Goal: Task Accomplishment & Management: Complete application form

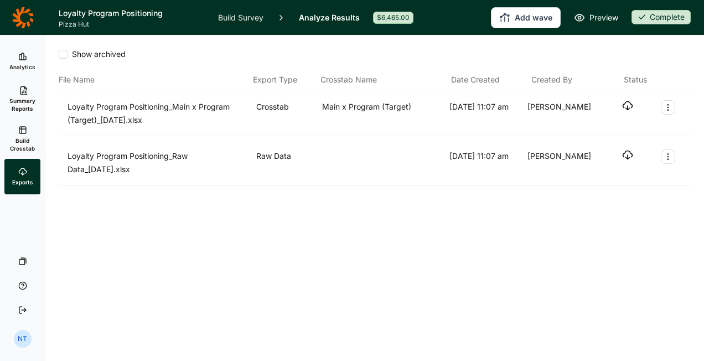
click at [13, 19] on icon at bounding box center [22, 17] width 21 height 21
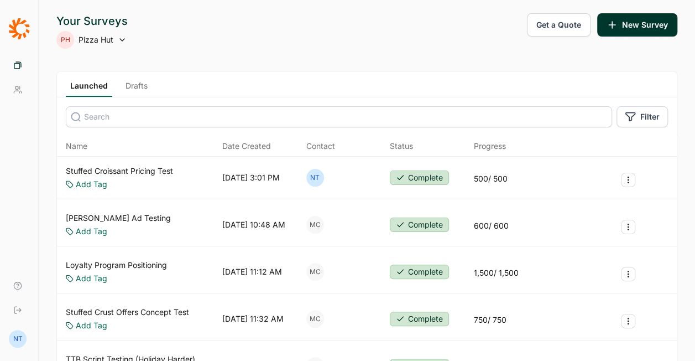
click at [136, 85] on link "Drafts" at bounding box center [136, 88] width 31 height 17
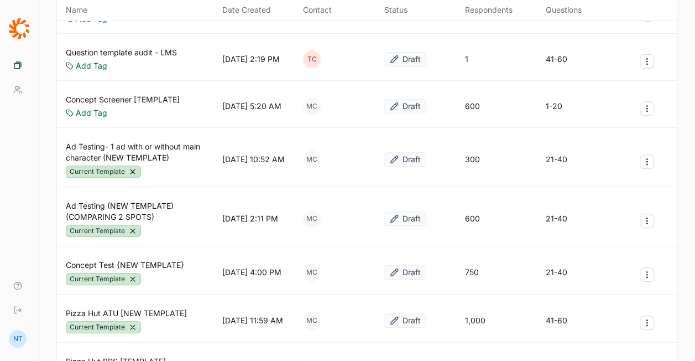
scroll to position [166, 0]
click at [658, 274] on div "Concept Test {NEW TEMPLATE} Current Template [DATE] 4:00 PM MC Draft [PHONE_NUM…" at bounding box center [367, 272] width 620 height 44
click at [653, 274] on button "Survey Actions" at bounding box center [647, 274] width 14 height 14
click at [584, 293] on button "Duplicate Survey" at bounding box center [587, 297] width 125 height 24
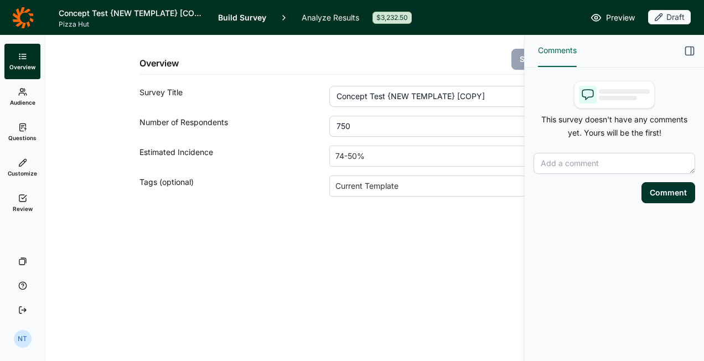
click at [342, 122] on input "750" at bounding box center [455, 126] width 253 height 21
type input "1000"
click at [687, 50] on icon "button" at bounding box center [689, 50] width 11 height 11
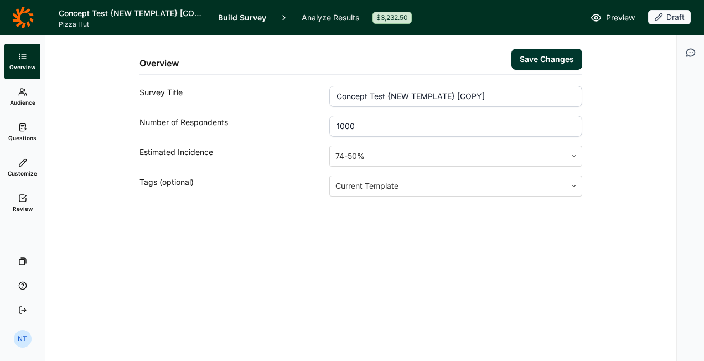
click at [567, 61] on button "Save Changes" at bounding box center [546, 59] width 71 height 21
click at [392, 96] on input "Concept Test {NEW TEMPLATE} [COPY]" at bounding box center [455, 96] width 253 height 21
type input "Pan Crust Concept Test"
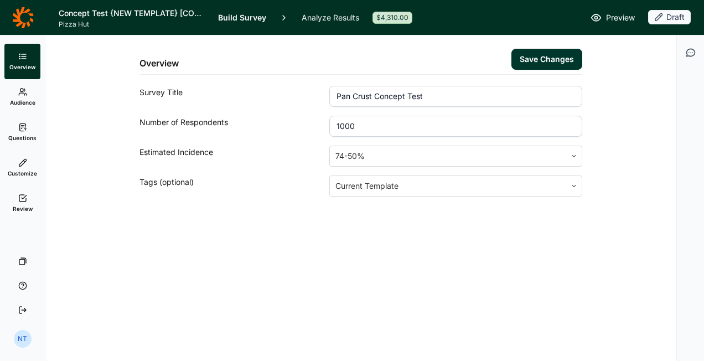
click at [560, 57] on button "Save Changes" at bounding box center [546, 59] width 71 height 21
click at [32, 101] on span "Audience" at bounding box center [22, 102] width 25 height 8
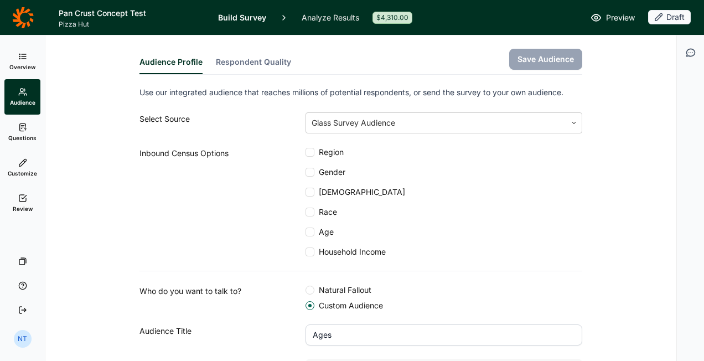
click at [15, 138] on span "Questions" at bounding box center [22, 138] width 28 height 8
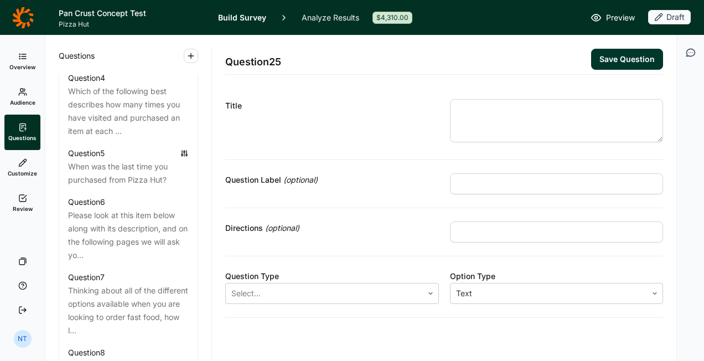
scroll to position [719, 0]
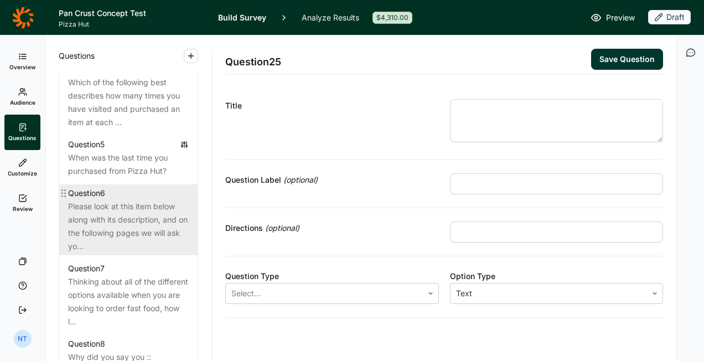
click at [139, 212] on div "Please look at this item below along with its description, and on the following…" at bounding box center [128, 226] width 121 height 53
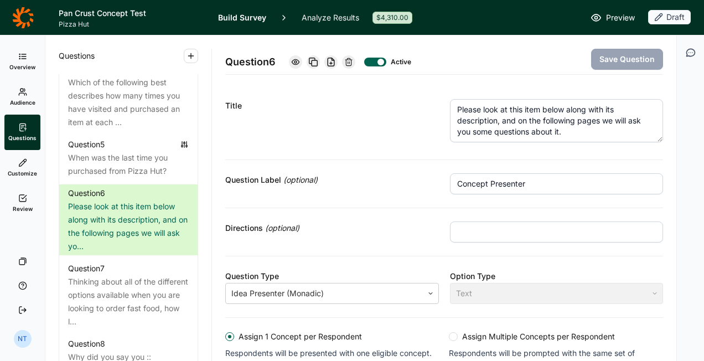
click at [530, 103] on textarea "Please look at this item below along with its description, and on the following…" at bounding box center [556, 120] width 213 height 43
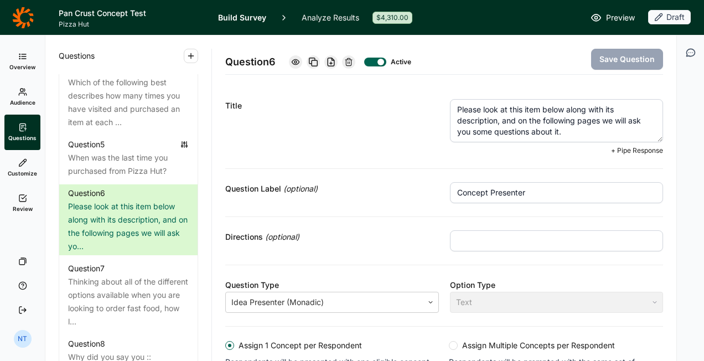
click at [526, 107] on textarea "Please look at this item below along with its description, and on the following…" at bounding box center [556, 120] width 213 height 43
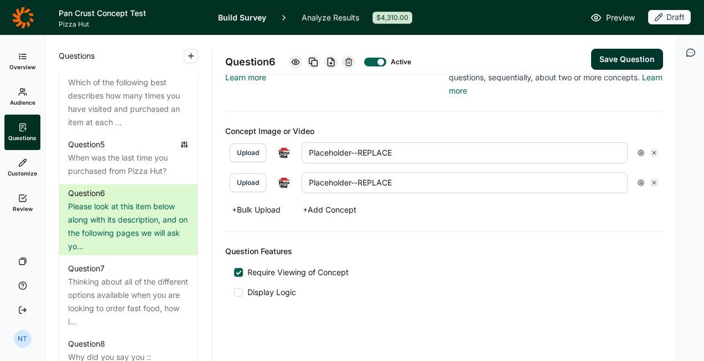
type textarea "Please look at this offer below along with its description, and on the followin…"
click at [650, 149] on icon at bounding box center [653, 152] width 7 height 7
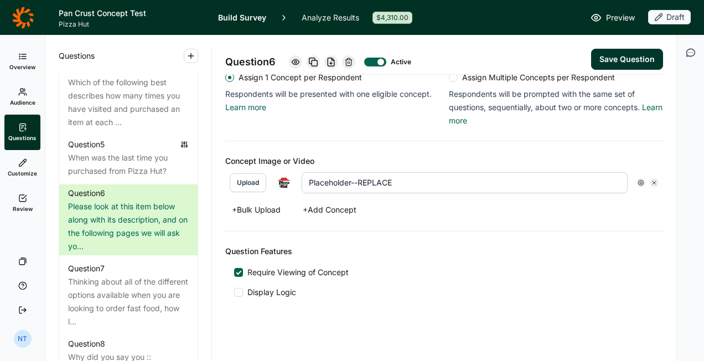
drag, startPoint x: 644, startPoint y: 177, endPoint x: 591, endPoint y: 193, distance: 55.5
click at [650, 179] on icon at bounding box center [653, 182] width 7 height 7
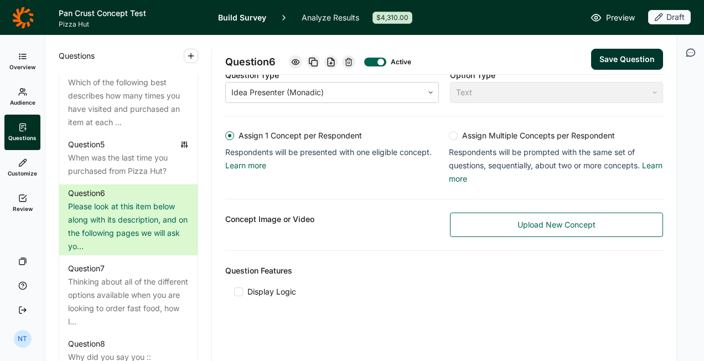
click at [520, 220] on span "Upload New Concept" at bounding box center [556, 224] width 78 height 11
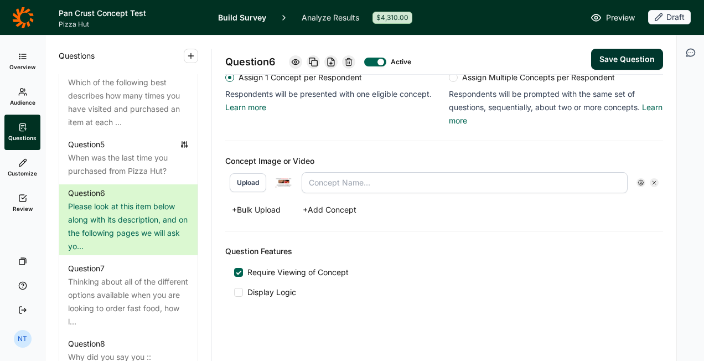
click at [262, 209] on button "+ Bulk Upload" at bounding box center [256, 209] width 62 height 15
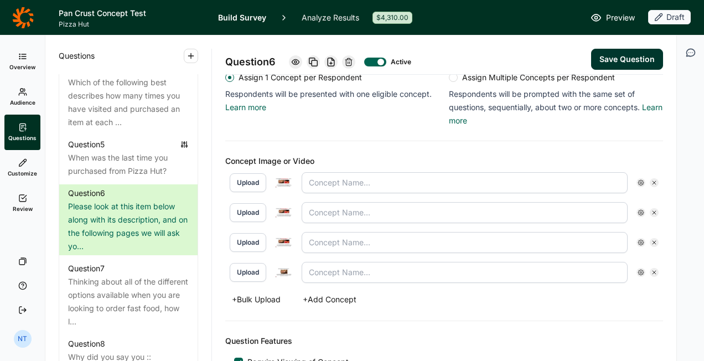
click at [313, 179] on input "text" at bounding box center [464, 182] width 326 height 21
type input "All Sizes Pan"
click at [347, 211] on input "text" at bounding box center [464, 212] width 326 height 21
type input "Large & PPP"
click at [334, 237] on input "text" at bounding box center [464, 242] width 326 height 21
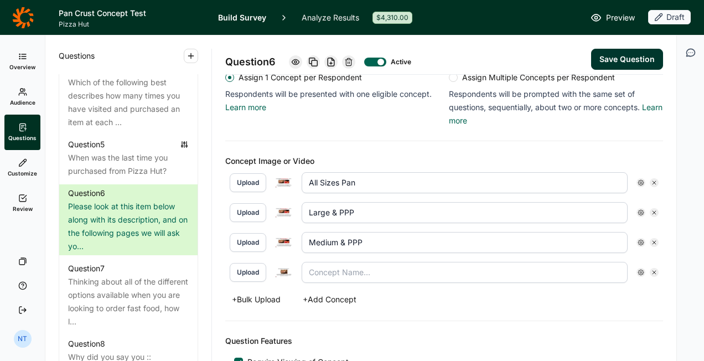
type input "Medium & PPP"
click at [309, 268] on input "text" at bounding box center [464, 272] width 326 height 21
type input "SLP Pan"
click at [446, 295] on div "+ Bulk Upload + Add Concept" at bounding box center [443, 298] width 437 height 15
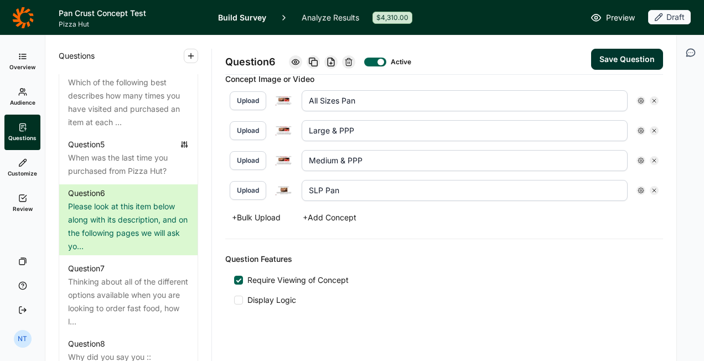
scroll to position [347, 0]
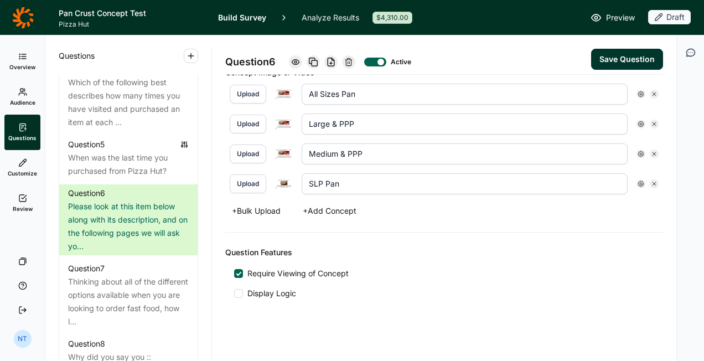
click at [609, 62] on button "Save Question" at bounding box center [627, 59] width 72 height 21
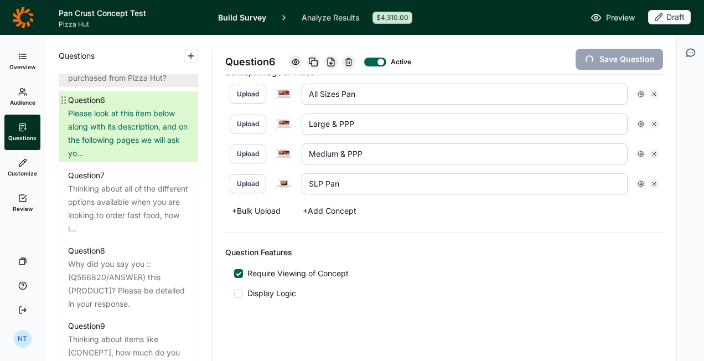
scroll to position [830, 0]
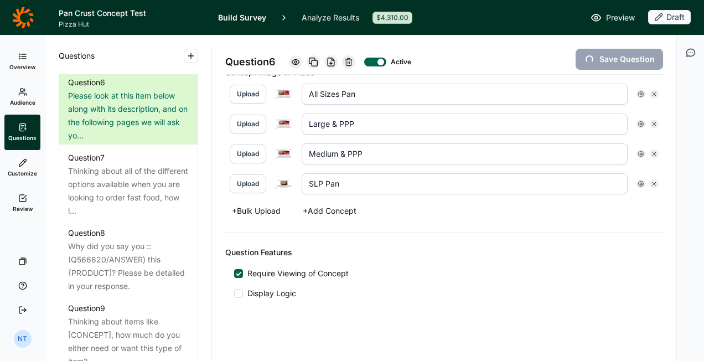
type input "SLP Pan"
type input "Medium & PPP"
type input "Large & PPP"
type input "All Sizes Pan"
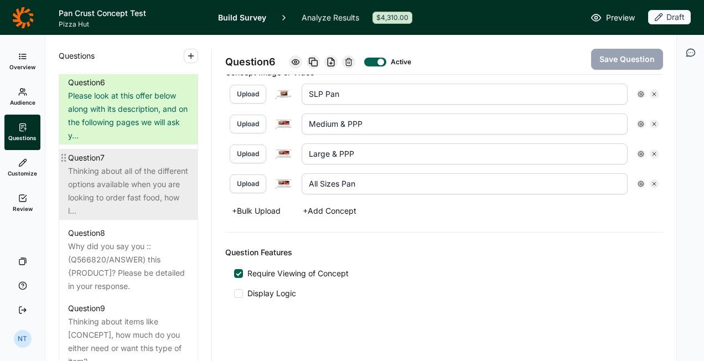
click at [125, 201] on div "Thinking about all of the different options available when you are looking to o…" at bounding box center [128, 190] width 121 height 53
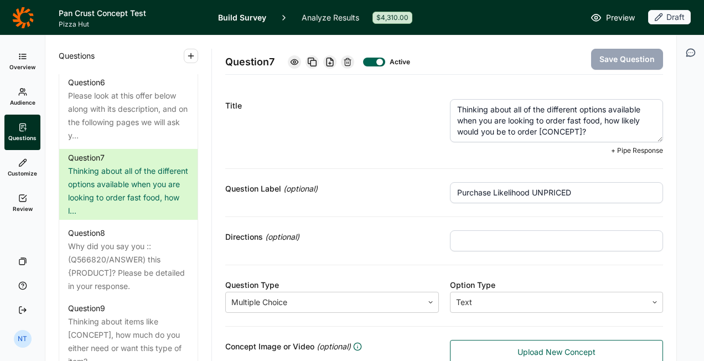
click at [543, 119] on textarea "Thinking about all of the different options available when you are looking to o…" at bounding box center [556, 120] width 213 height 43
drag, startPoint x: 535, startPoint y: 131, endPoint x: 579, endPoint y: 130, distance: 43.7
click at [579, 130] on textarea "Thinking about all of the different options available when you are looking to o…" at bounding box center [556, 120] width 213 height 43
type textarea "Thinking about all of the different options available when you are looking to o…"
click at [593, 58] on button "Save Question" at bounding box center [627, 59] width 72 height 21
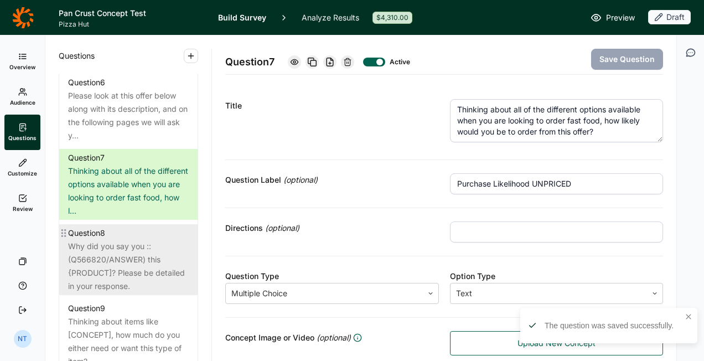
click at [148, 256] on div "Why did you say you ::(Q566820/ANSWER) this {PRODUCT]? Please be detailed in yo…" at bounding box center [128, 265] width 121 height 53
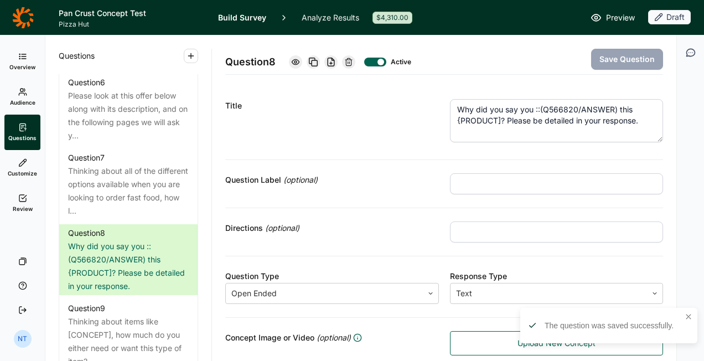
click at [512, 126] on textarea "Why did you say you ::(Q566820/ANSWER) this {PRODUCT]? Please be detailed in yo…" at bounding box center [556, 120] width 213 height 43
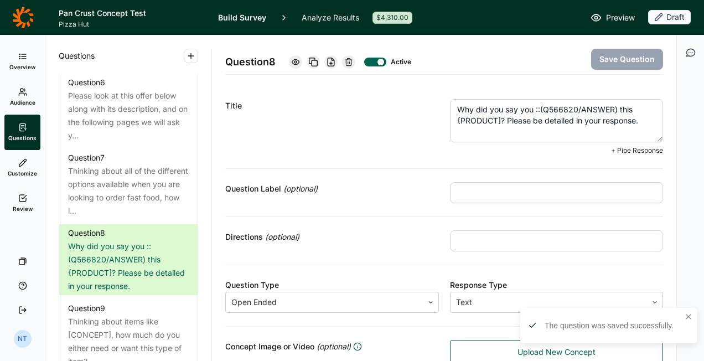
drag, startPoint x: 451, startPoint y: 119, endPoint x: 497, endPoint y: 115, distance: 45.6
click at [497, 115] on textarea "Why did you say you ::(Q566820/ANSWER) this {PRODUCT]? Please be detailed in yo…" at bounding box center [556, 120] width 213 height 43
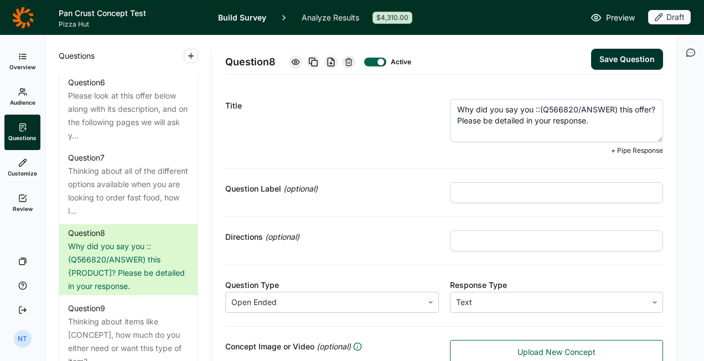
type textarea "Why did you say you ::(Q566820/ANSWER) this offer? Please be detailed in your r…"
click at [607, 49] on button "Save Question" at bounding box center [627, 59] width 72 height 21
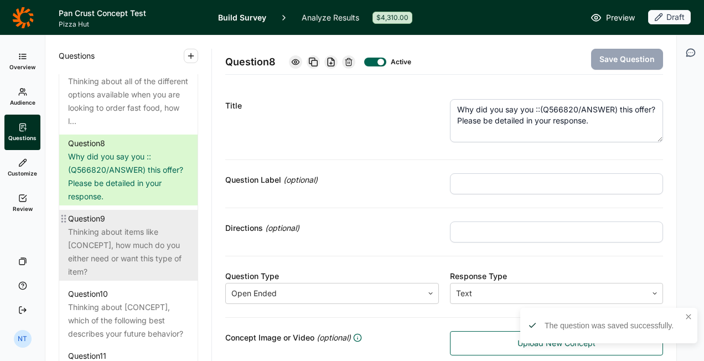
scroll to position [940, 0]
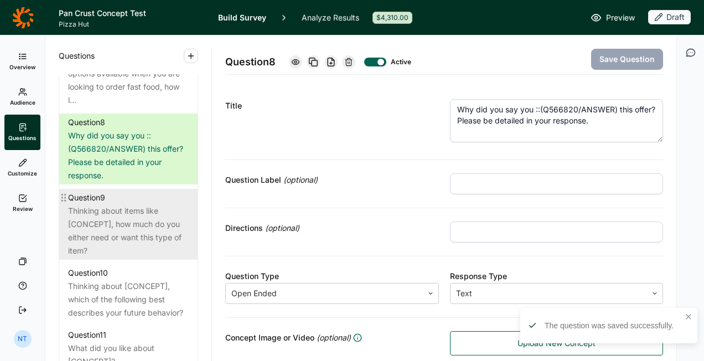
click at [137, 219] on div "Thinking about items like [CONCEPT], how much do you either need or want this t…" at bounding box center [128, 230] width 121 height 53
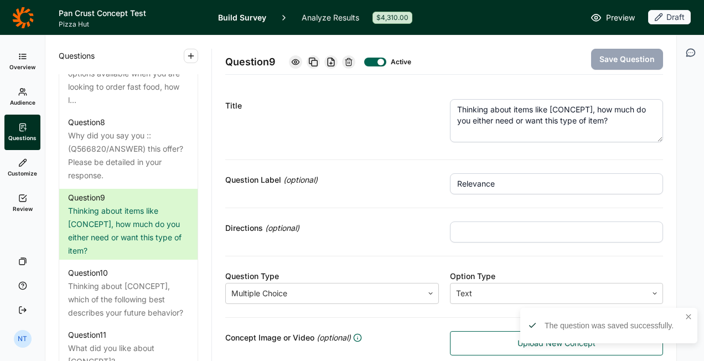
click at [514, 103] on textarea "Thinking about items like [CONCEPT], how much do you either need or want this t…" at bounding box center [556, 120] width 213 height 43
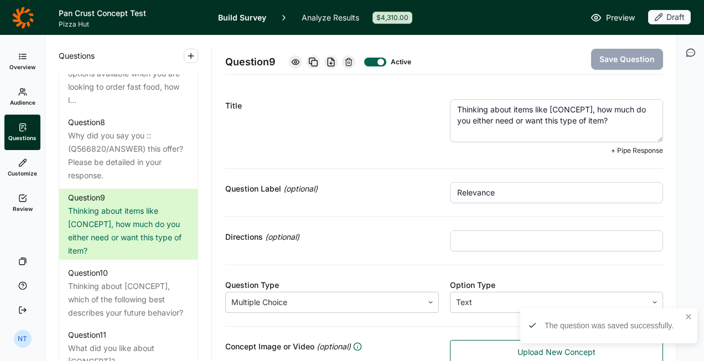
click at [545, 108] on textarea "Thinking about items like [CONCEPT], how much do you either need or want this t…" at bounding box center [556, 120] width 213 height 43
drag, startPoint x: 509, startPoint y: 108, endPoint x: 587, endPoint y: 106, distance: 78.0
click at [587, 106] on textarea "Thinking about items like [CONCEPT], how much do you either need or want this t…" at bounding box center [556, 120] width 213 height 43
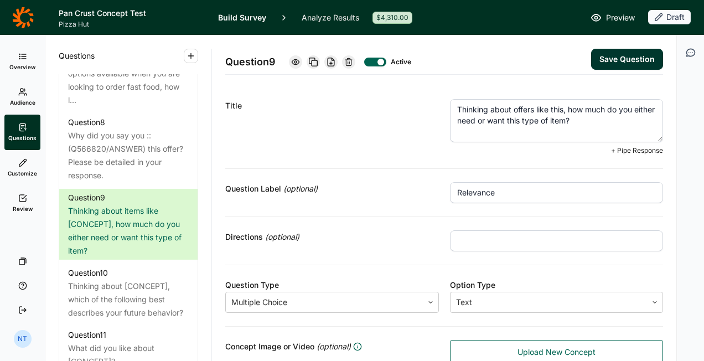
click at [569, 118] on textarea "Thinking about offers like this, how much do you either need or want this type …" at bounding box center [556, 120] width 213 height 43
click at [575, 117] on textarea "Thinking about offers like this, how much do you either need or want this type …" at bounding box center [556, 120] width 213 height 43
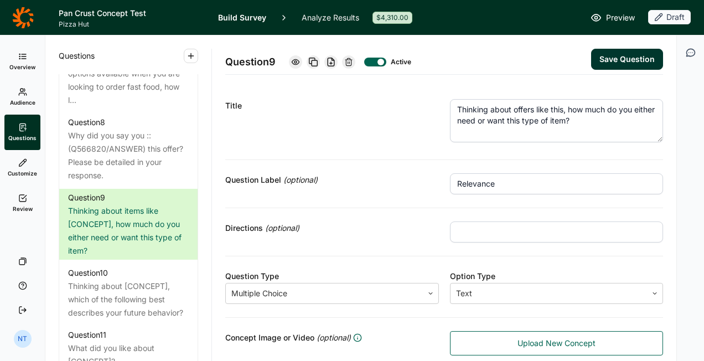
click at [585, 126] on textarea "Thinking about offers like this, how much do you either need or want this type …" at bounding box center [556, 120] width 213 height 43
click at [573, 117] on textarea "Thinking about offers like this, how much do you either need or want this type …" at bounding box center [556, 120] width 213 height 43
type textarea "Thinking about offers like this, how much do you either need or want this offer?"
click at [612, 61] on button "Save Question" at bounding box center [627, 59] width 72 height 21
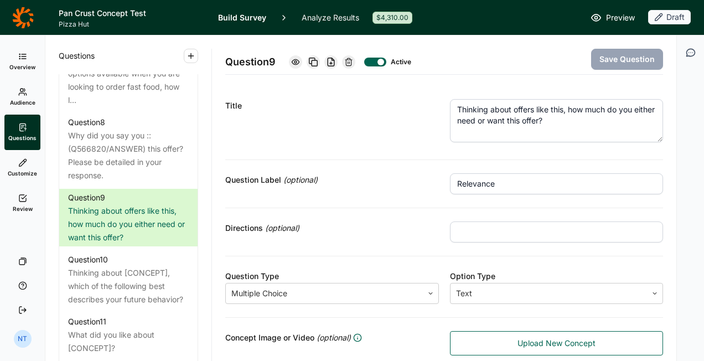
click at [570, 123] on textarea "Thinking about offers like this, how much do you either need or want this offer?" at bounding box center [556, 120] width 213 height 43
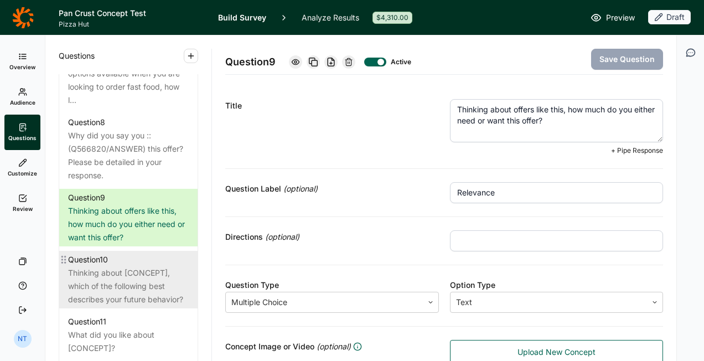
click at [130, 283] on div "Thinking about [CONCEPT], which of the following best describes your future beh…" at bounding box center [128, 286] width 121 height 40
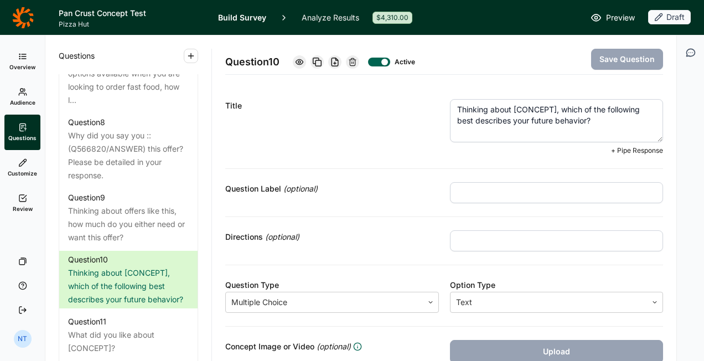
drag, startPoint x: 510, startPoint y: 108, endPoint x: 552, endPoint y: 102, distance: 42.5
click at [552, 102] on textarea "Thinking about [CONCEPT], which of the following best describes your future beh…" at bounding box center [556, 120] width 213 height 43
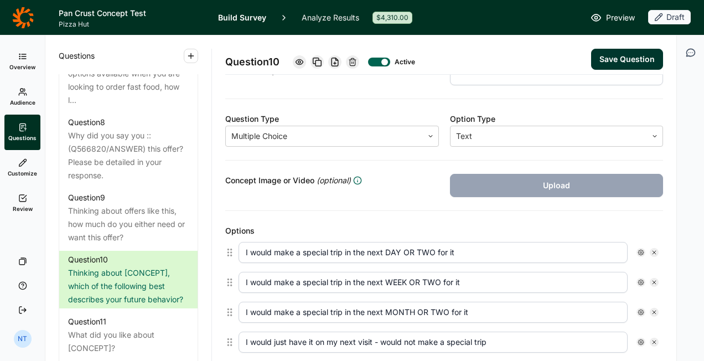
scroll to position [277, 0]
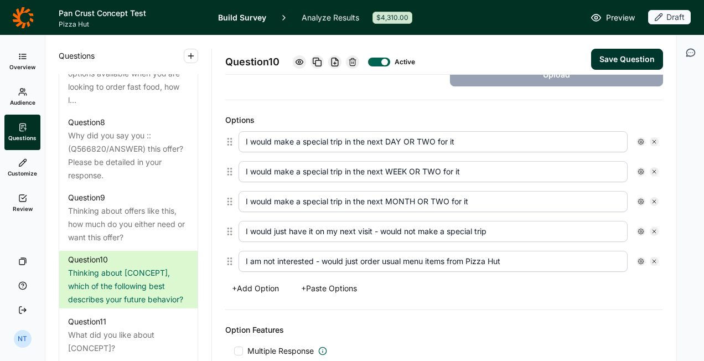
type textarea "Thinking about this offer, which of the following best describes your future be…"
click at [614, 49] on button "Save Question" at bounding box center [627, 59] width 72 height 21
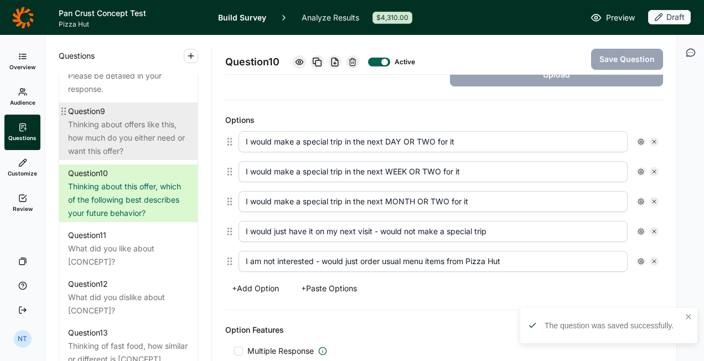
scroll to position [1051, 0]
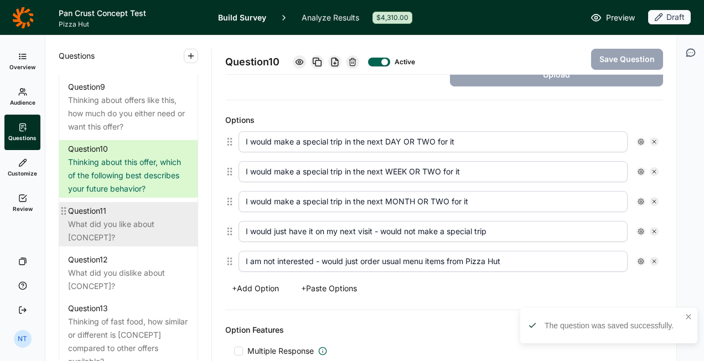
click at [118, 244] on div "What did you like about [CONCEPT]?" at bounding box center [128, 230] width 121 height 27
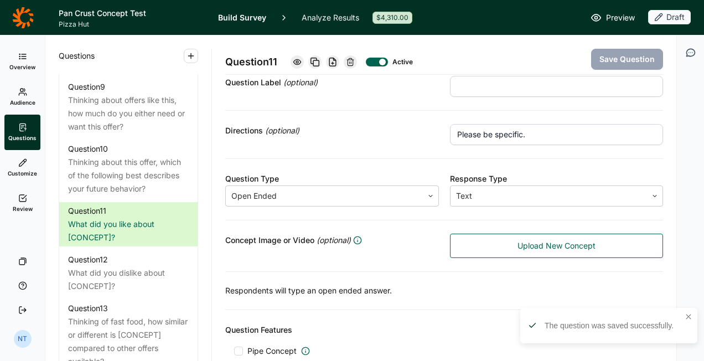
scroll to position [11, 0]
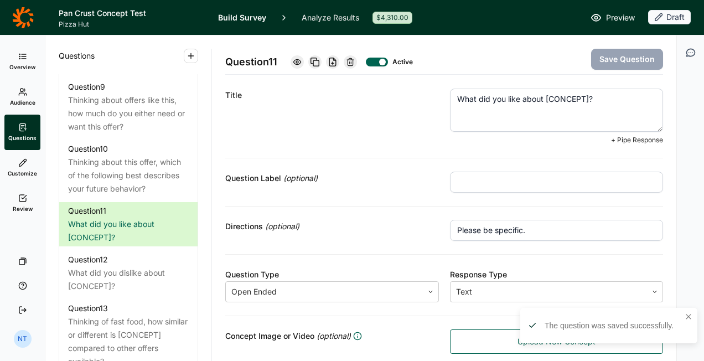
drag, startPoint x: 540, startPoint y: 96, endPoint x: 585, endPoint y: 98, distance: 45.4
click at [585, 98] on textarea "What did you like about [CONCEPT]?" at bounding box center [556, 109] width 213 height 43
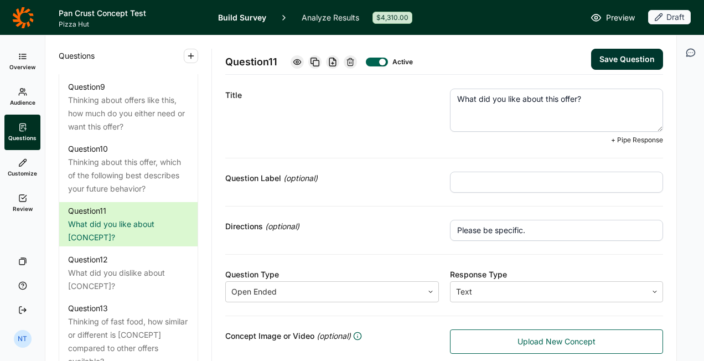
type textarea "What did you like about this offer?"
click at [602, 60] on button "Save Question" at bounding box center [627, 59] width 72 height 21
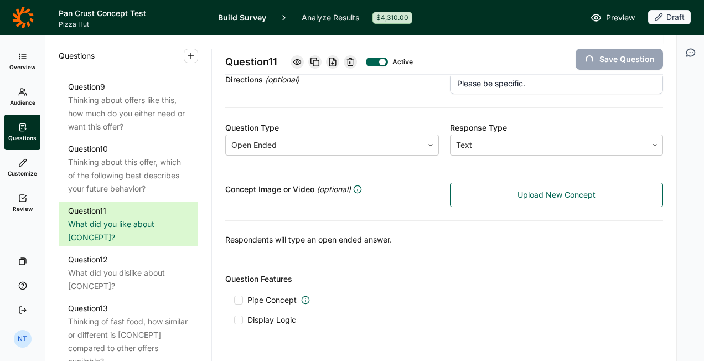
scroll to position [176, 0]
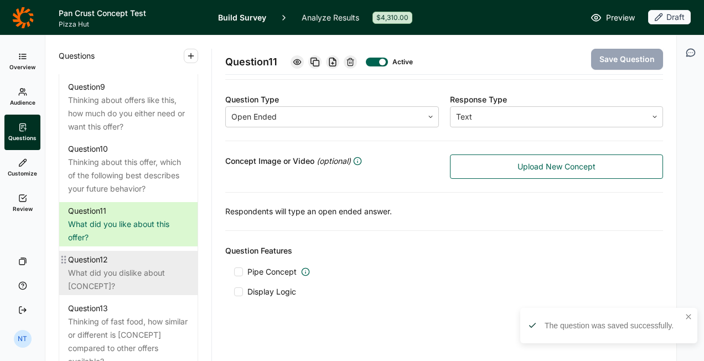
click at [95, 293] on div "What did you dislike about [CONCEPT]?" at bounding box center [128, 279] width 121 height 27
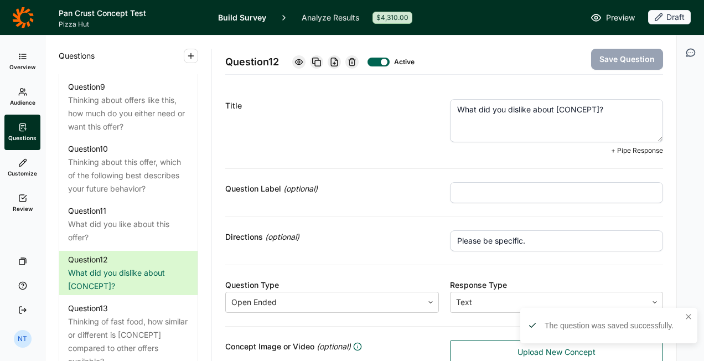
drag, startPoint x: 551, startPoint y: 108, endPoint x: 594, endPoint y: 106, distance: 42.7
click at [594, 106] on textarea "What did you dislike about [CONCEPT]?" at bounding box center [556, 120] width 213 height 43
type textarea "What did you dislike about this offer?"
click at [601, 65] on button "Save Question" at bounding box center [627, 59] width 72 height 21
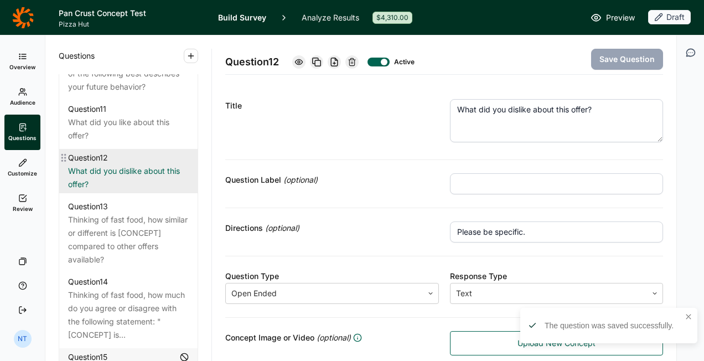
scroll to position [1161, 0]
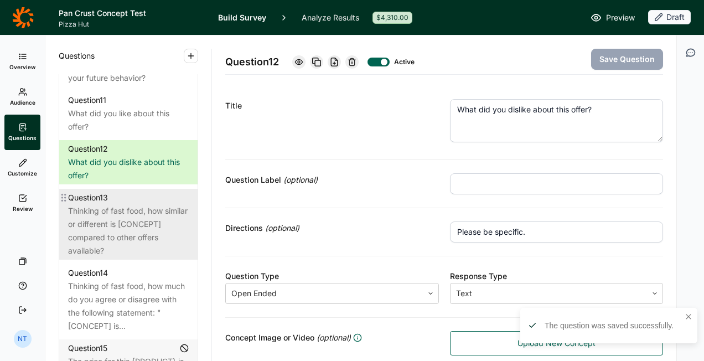
click at [126, 232] on div "Thinking of fast food, how similar or different is [CONCEPT] compared to other …" at bounding box center [128, 230] width 121 height 53
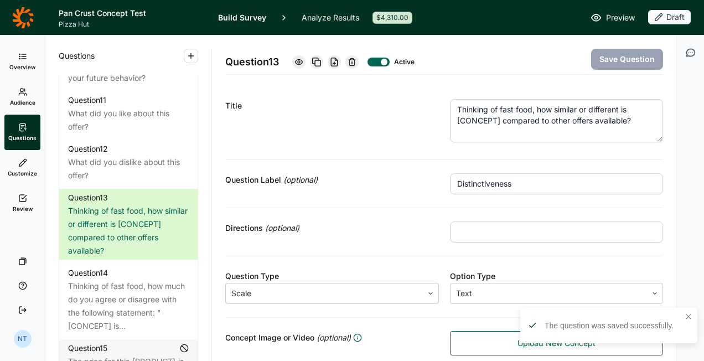
click at [525, 122] on textarea "Thinking of fast food, how similar or different is [CONCEPT] compared to other …" at bounding box center [556, 120] width 213 height 43
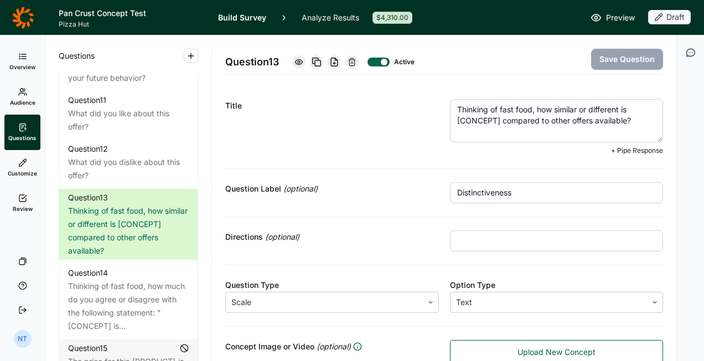
click at [523, 118] on textarea "Thinking of fast food, how similar or different is [CONCEPT] compared to other …" at bounding box center [556, 120] width 213 height 43
drag, startPoint x: 451, startPoint y: 122, endPoint x: 494, endPoint y: 118, distance: 43.9
click at [494, 118] on textarea "Thinking of fast food, how similar or different is [CONCEPT] compared to other …" at bounding box center [556, 120] width 213 height 43
type textarea "Thinking of fast food, how similar or different is this offer compared to other…"
click at [621, 53] on button "Save Question" at bounding box center [627, 59] width 72 height 21
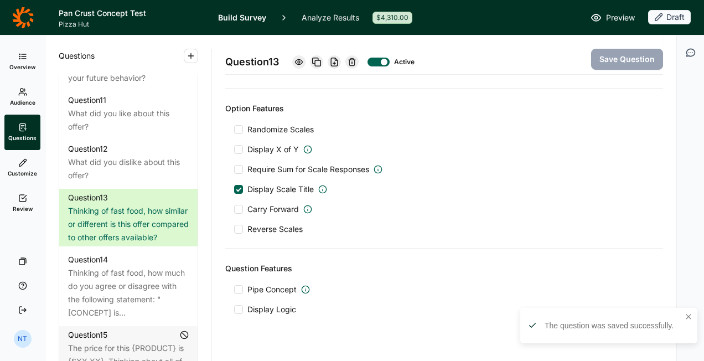
scroll to position [1051, 0]
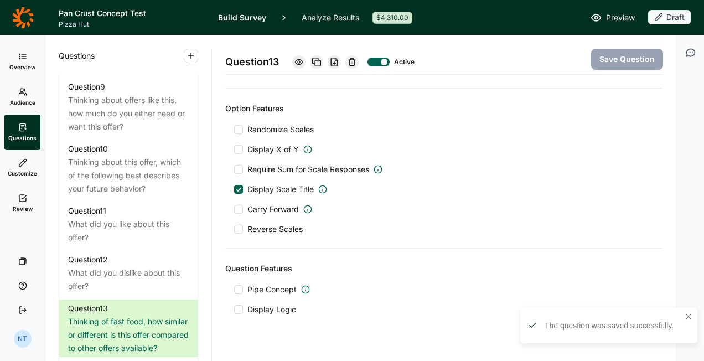
click at [236, 186] on div at bounding box center [238, 189] width 9 height 9
click at [234, 189] on input "Display Scale Title" at bounding box center [234, 189] width 0 height 0
click at [632, 54] on button "Save Question" at bounding box center [627, 59] width 72 height 21
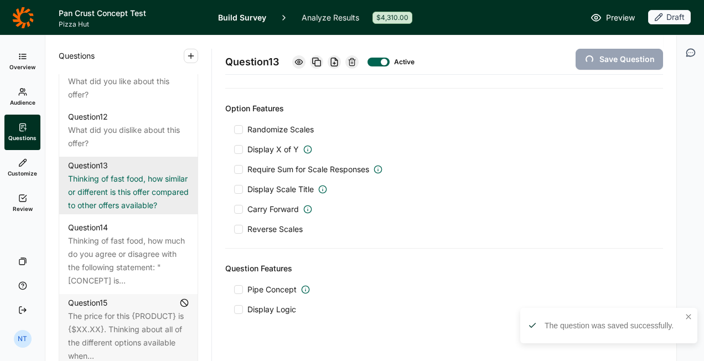
scroll to position [1272, 0]
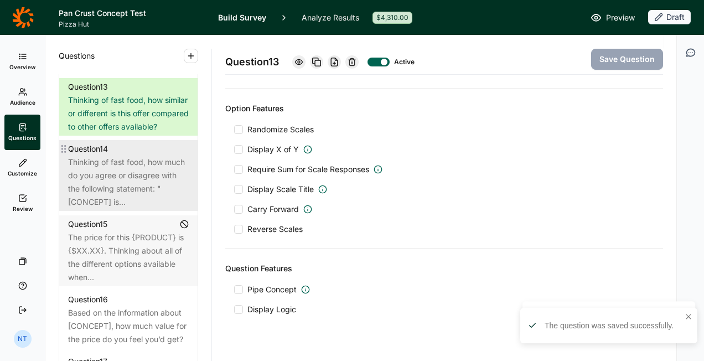
click at [113, 209] on div "Thinking of fast food, how much do you agree or disagree with the following sta…" at bounding box center [128, 181] width 121 height 53
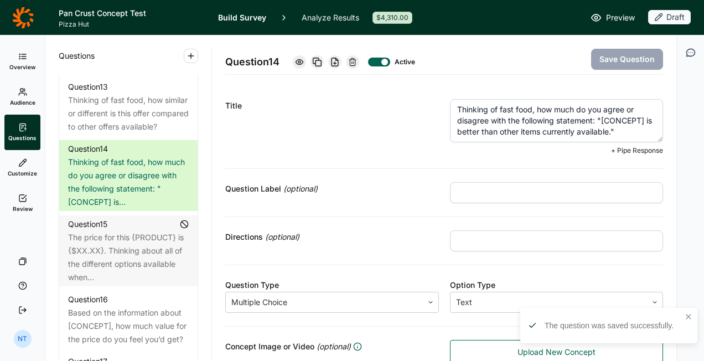
click at [584, 113] on textarea "Thinking of fast food, how much do you agree or disagree with the following sta…" at bounding box center [556, 120] width 213 height 43
drag, startPoint x: 596, startPoint y: 121, endPoint x: 640, endPoint y: 122, distance: 43.7
click at [640, 122] on textarea "Thinking of fast food, how much do you agree or disagree with the following sta…" at bounding box center [556, 120] width 213 height 43
click at [523, 129] on textarea "Thinking of fast food, how much do you agree or disagree with the following sta…" at bounding box center [556, 120] width 213 height 43
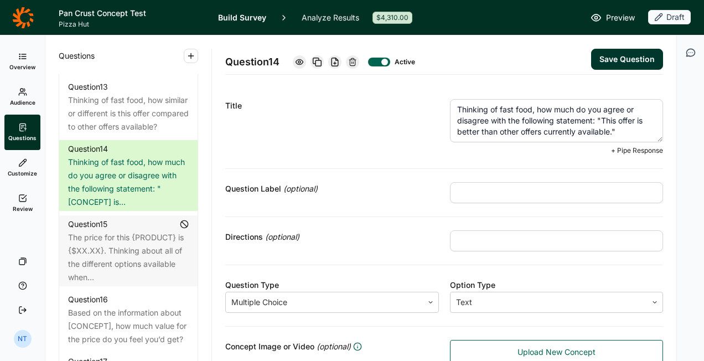
click at [545, 131] on textarea "Thinking of fast food, how much do you agree or disagree with the following sta…" at bounding box center [556, 120] width 213 height 43
type textarea "Thinking of fast food, how much do you agree or disagree with the following sta…"
click at [612, 55] on button "Save Question" at bounding box center [627, 59] width 72 height 21
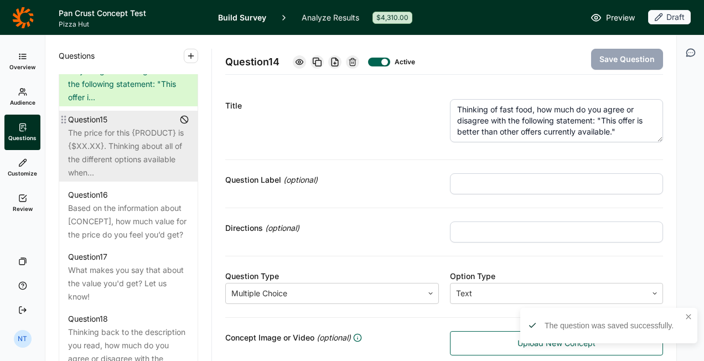
scroll to position [1383, 0]
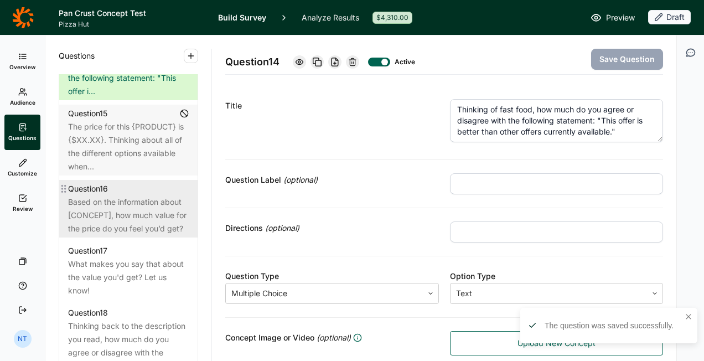
click at [121, 235] on div "Based on the information about [CONCEPT], how much value for the price do you f…" at bounding box center [128, 215] width 121 height 40
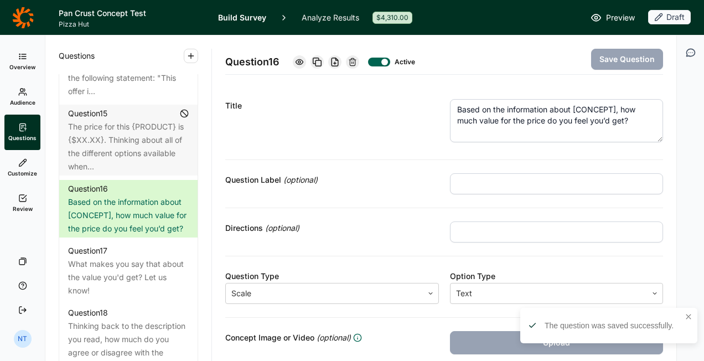
click at [597, 119] on textarea "Based on the information about [CONCEPT], how much value for the price do you f…" at bounding box center [556, 120] width 213 height 43
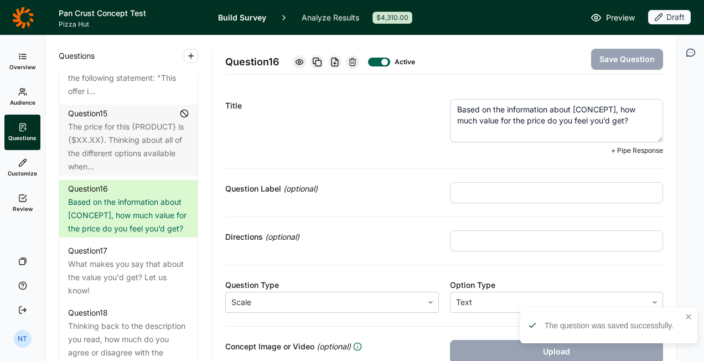
drag, startPoint x: 569, startPoint y: 110, endPoint x: 612, endPoint y: 107, distance: 42.7
click at [612, 107] on textarea "Based on the information about [CONCEPT], how much value for the price do you f…" at bounding box center [556, 120] width 213 height 43
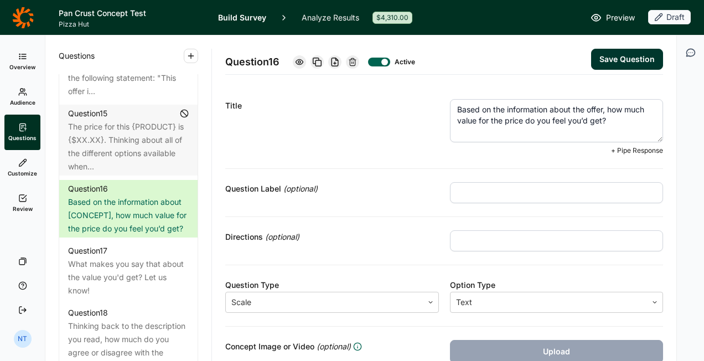
type textarea "Based on the information about the offer, how much value for the price do you f…"
click at [614, 63] on button "Save Question" at bounding box center [627, 59] width 72 height 21
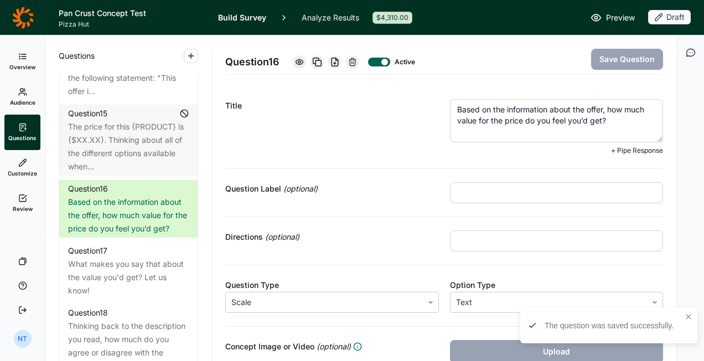
click at [565, 112] on textarea "Based on the information about the offer, how much value for the price do you f…" at bounding box center [556, 120] width 213 height 43
click at [601, 117] on textarea "Based on the information about the offer, how much value for the price do you f…" at bounding box center [556, 120] width 213 height 43
click at [596, 121] on textarea "Based on the information about the offer, how much value for the price do you f…" at bounding box center [556, 120] width 213 height 43
click at [598, 119] on textarea "Based on the information about the offer, how much value for the price do you f…" at bounding box center [556, 120] width 213 height 43
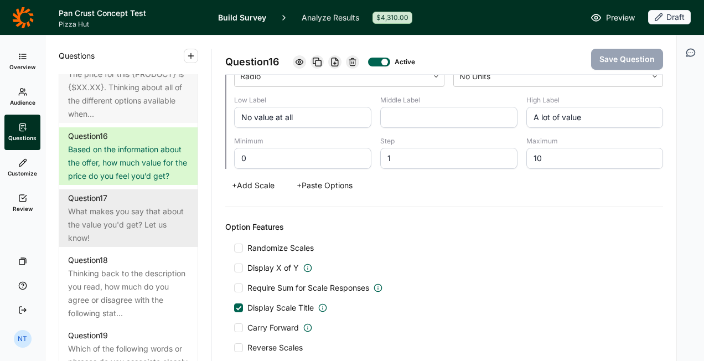
scroll to position [1549, 0]
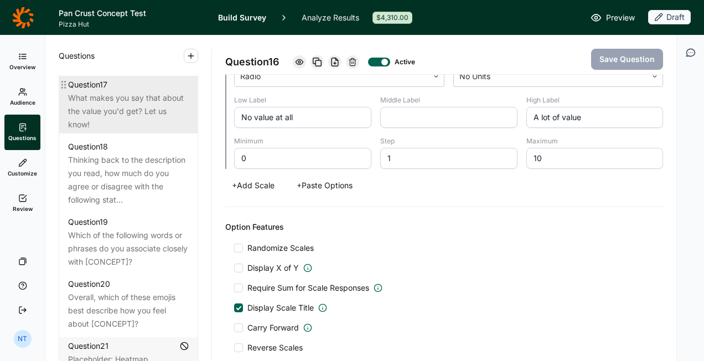
click at [127, 131] on div "What makes you say that about the value you'd get? Let us know!" at bounding box center [128, 111] width 121 height 40
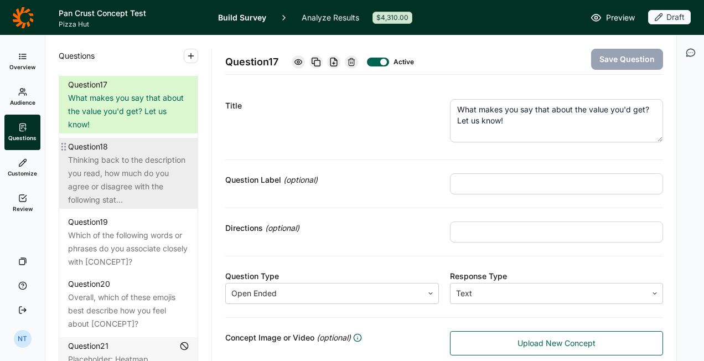
click at [114, 206] on div "Thinking back to the description you read, how much do you agree or disagree wi…" at bounding box center [128, 179] width 121 height 53
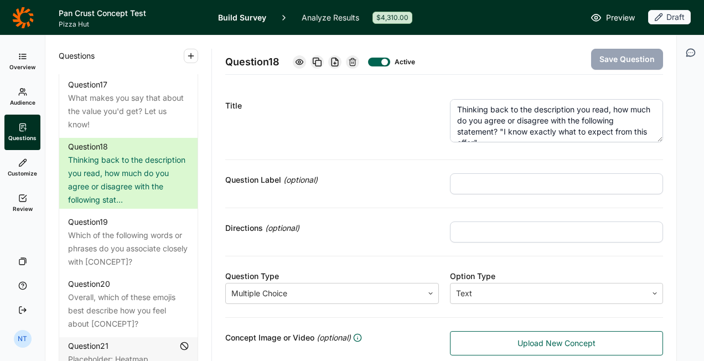
click at [535, 132] on textarea "Thinking back to the description you read, how much do you agree or disagree wi…" at bounding box center [556, 120] width 213 height 43
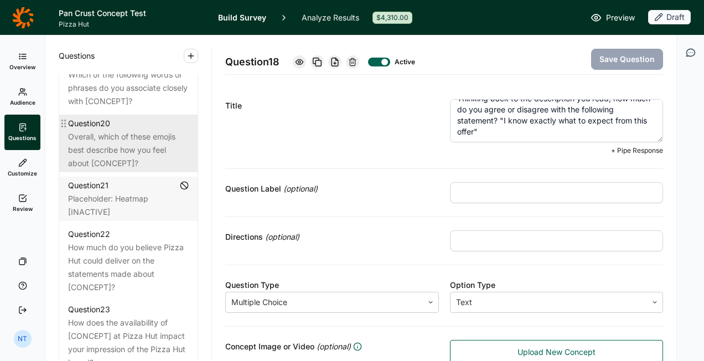
scroll to position [1715, 0]
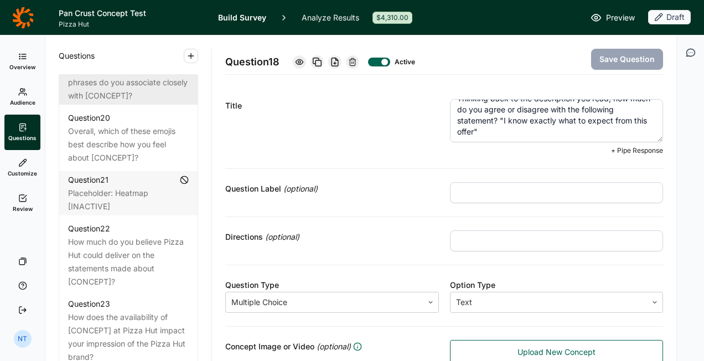
click at [127, 102] on div "Which of the following words or phrases do you associate closely with [CONCEPT]?" at bounding box center [128, 82] width 121 height 40
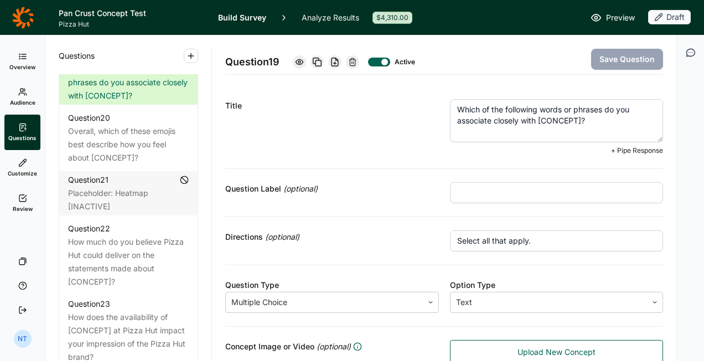
click at [553, 120] on textarea "Which of the following words or phrases do you associate closely with [CONCEPT]?" at bounding box center [556, 120] width 213 height 43
drag, startPoint x: 534, startPoint y: 119, endPoint x: 577, endPoint y: 121, distance: 43.2
click at [577, 121] on textarea "Which of the following words or phrases do you associate closely with [CONCEPT]?" at bounding box center [556, 120] width 213 height 43
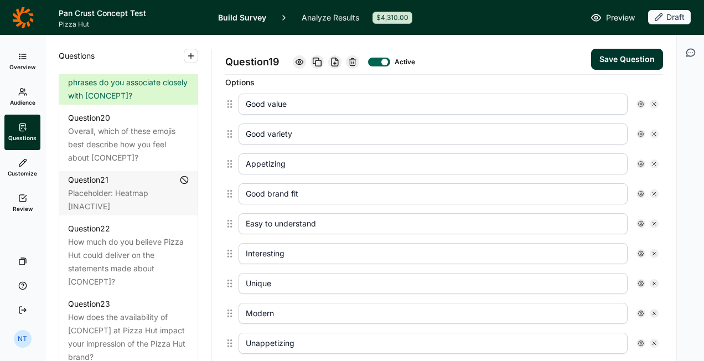
scroll to position [332, 0]
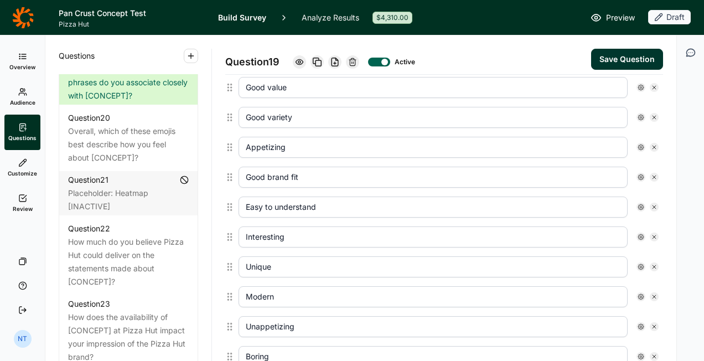
type textarea "Which of the following words or phrases do you associate closely with this offe…"
click at [605, 51] on button "Save Question" at bounding box center [627, 59] width 72 height 21
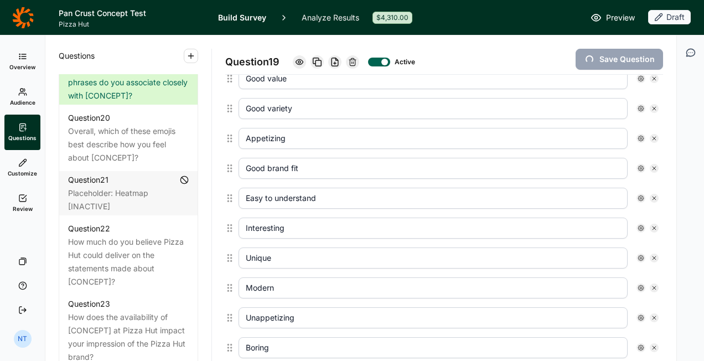
scroll to position [323, 0]
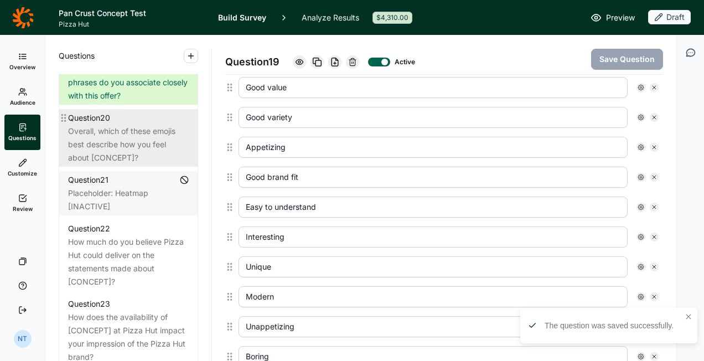
click at [127, 164] on div "Overall, which of these emojis best describe how you feel about [CONCEPT]?" at bounding box center [128, 144] width 121 height 40
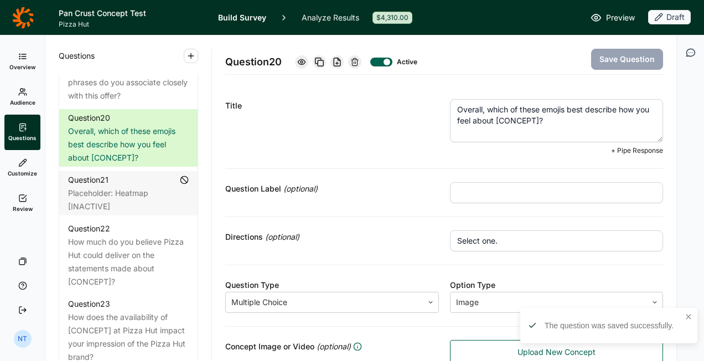
drag, startPoint x: 507, startPoint y: 121, endPoint x: 551, endPoint y: 122, distance: 44.8
click at [551, 122] on textarea "Overall, which of these emojis best describe how you feel about [CONCEPT]?" at bounding box center [556, 120] width 213 height 43
type textarea "Overall, which of these emojis best describe how you feel about this offer?"
click at [611, 50] on button "Save Question" at bounding box center [627, 59] width 72 height 21
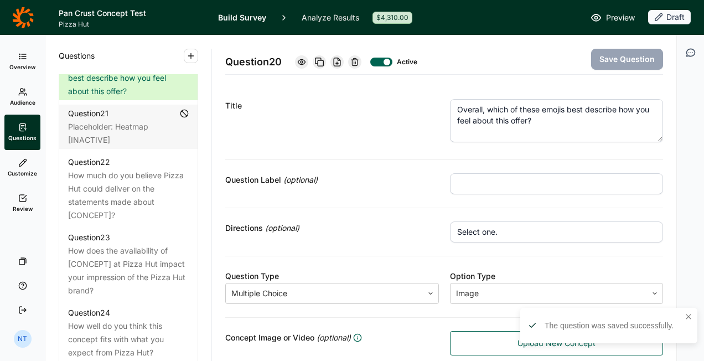
scroll to position [1825, 0]
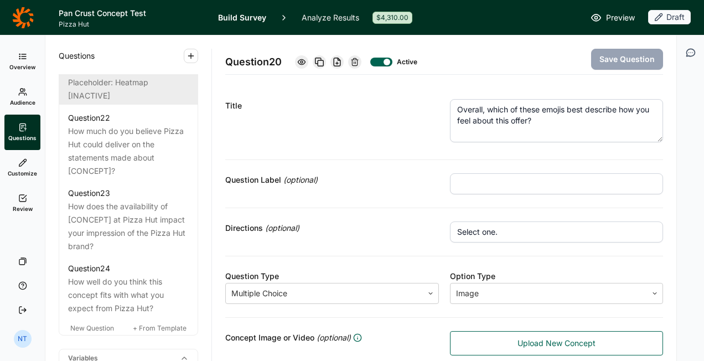
click at [158, 102] on div "Placeholder: Heatmap [INACTIVE]" at bounding box center [128, 89] width 121 height 27
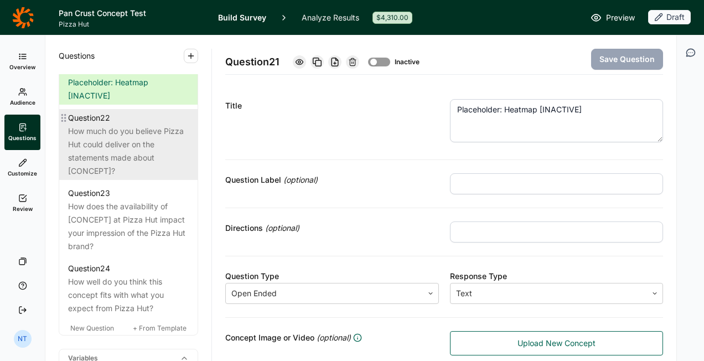
click at [130, 178] on div "How much do you believe Pizza Hut could deliver on the statements made about [C…" at bounding box center [128, 150] width 121 height 53
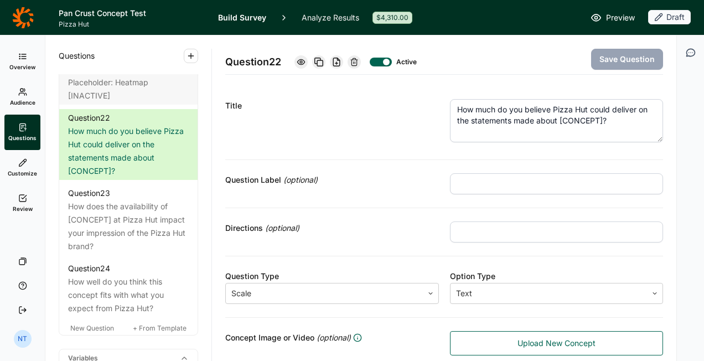
click at [542, 120] on textarea "How much do you believe Pizza Hut could deliver on the statements made about [C…" at bounding box center [556, 120] width 213 height 43
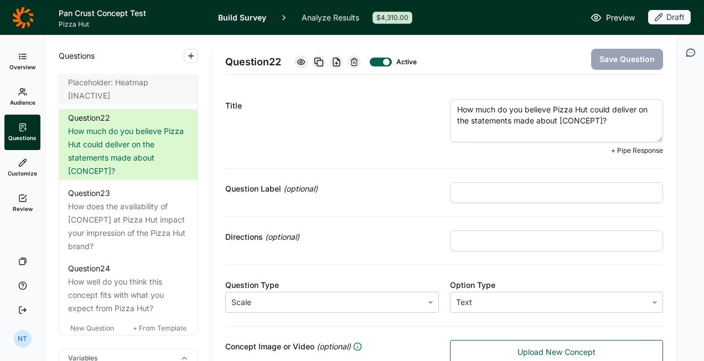
drag, startPoint x: 554, startPoint y: 121, endPoint x: 598, endPoint y: 119, distance: 44.3
click at [598, 119] on textarea "How much do you believe Pizza Hut could deliver on the statements made about [C…" at bounding box center [556, 120] width 213 height 43
type textarea "How much do you believe Pizza Hut could deliver on the statements made about th…"
click at [638, 58] on button "Save Question" at bounding box center [627, 59] width 72 height 21
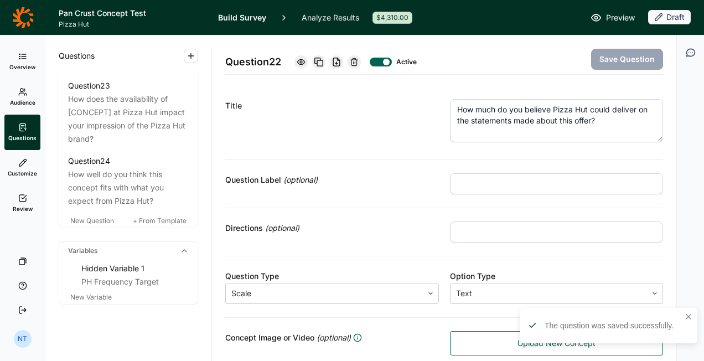
scroll to position [1936, 0]
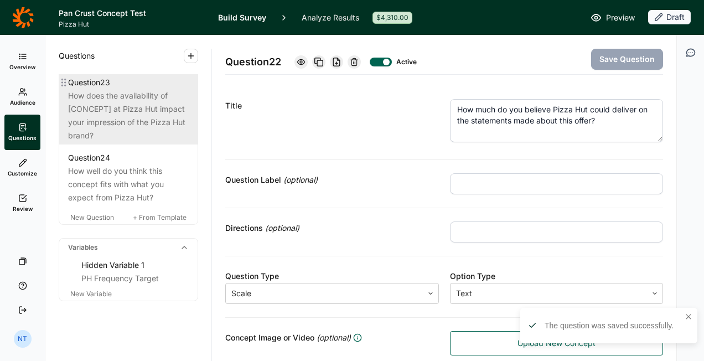
click at [144, 142] on div "How does the availability of [CONCEPT] at Pizza Hut impact your impression of t…" at bounding box center [128, 115] width 121 height 53
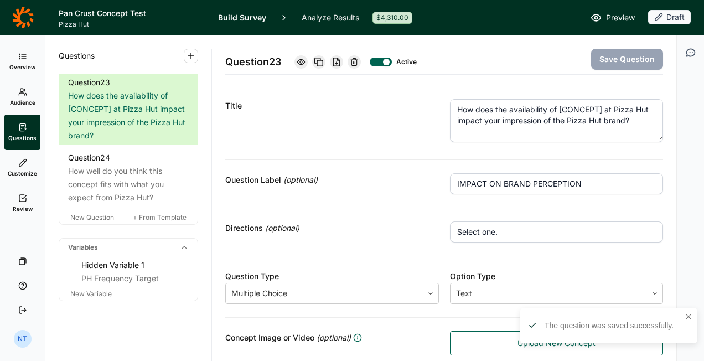
click at [507, 114] on textarea "How does the availability of [CONCEPT] at Pizza Hut impact your impression of t…" at bounding box center [556, 120] width 213 height 43
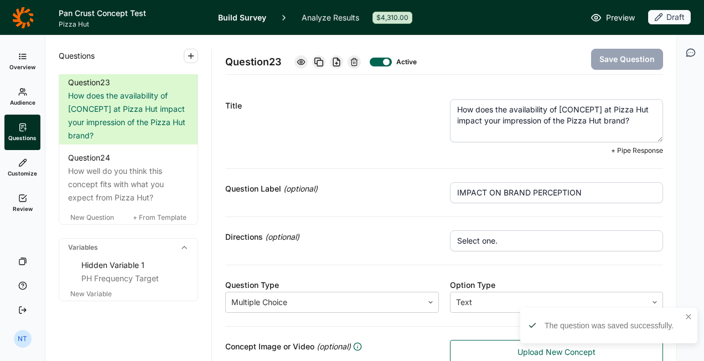
drag, startPoint x: 555, startPoint y: 107, endPoint x: 600, endPoint y: 105, distance: 44.9
click at [600, 105] on textarea "How does the availability of [CONCEPT] at Pizza Hut impact your impression of t…" at bounding box center [556, 120] width 213 height 43
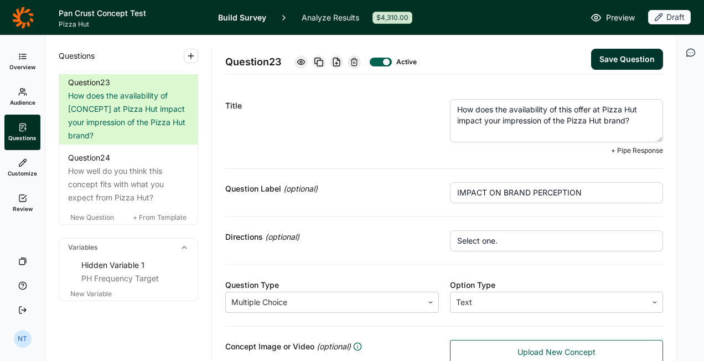
type textarea "How does the availability of this offer at Pizza Hut impact your impression of …"
click at [636, 58] on button "Save Question" at bounding box center [627, 59] width 72 height 21
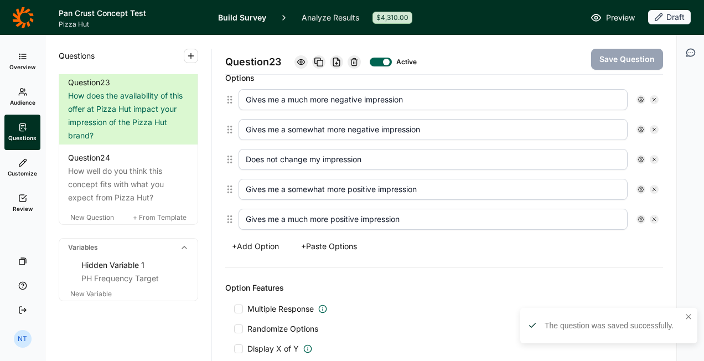
scroll to position [387, 0]
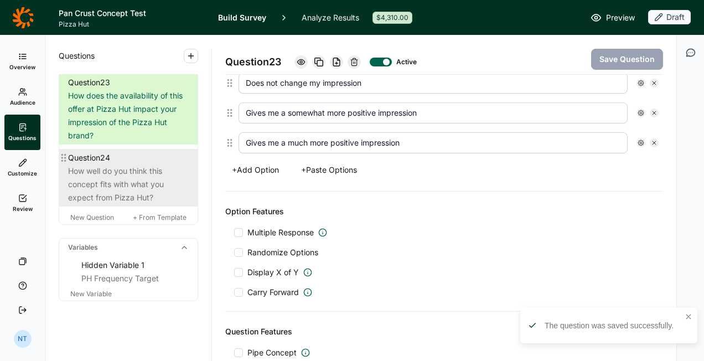
click at [115, 204] on div "How well do you think this concept fits with what you expect from Pizza Hut?" at bounding box center [128, 184] width 121 height 40
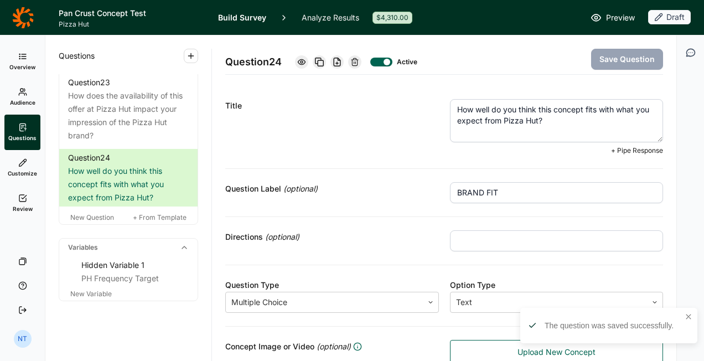
click at [554, 105] on textarea "How well do you think this concept fits with what you expect from Pizza Hut?" at bounding box center [556, 120] width 213 height 43
type textarea "How well do you think this offer fits with what you expect from Pizza Hut?"
click at [628, 64] on button "Save Question" at bounding box center [627, 59] width 72 height 21
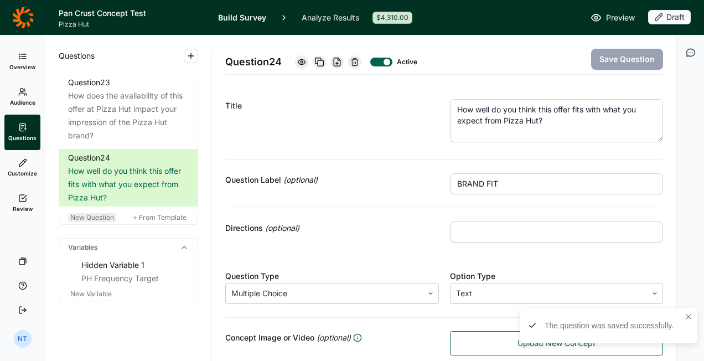
click at [97, 221] on span "New Question" at bounding box center [92, 217] width 44 height 8
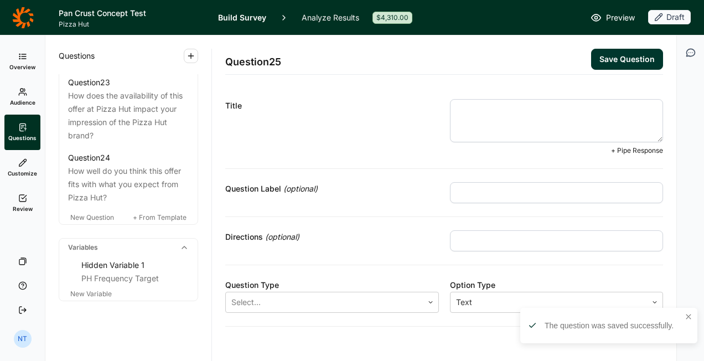
click at [514, 112] on textarea at bounding box center [556, 120] width 213 height 43
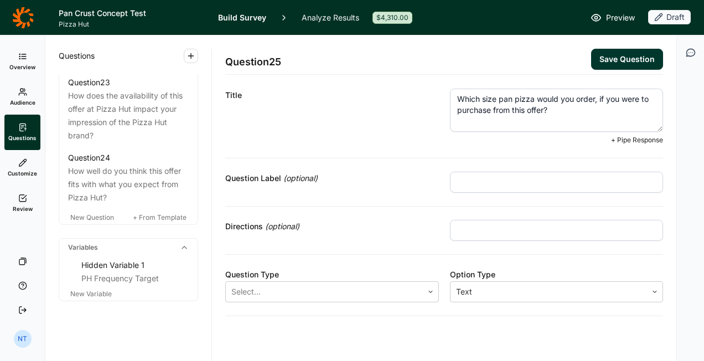
scroll to position [17, 0]
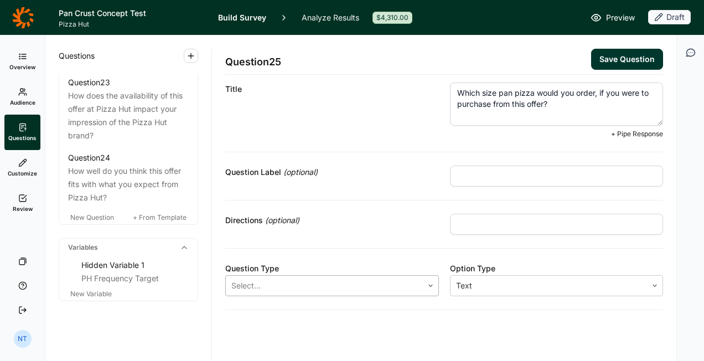
type textarea "Which size pan pizza would you order, if you were to purchase from this offer?"
click at [258, 282] on div at bounding box center [324, 285] width 186 height 15
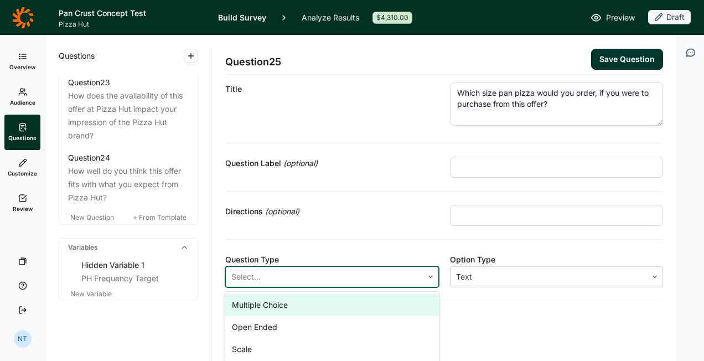
click at [262, 303] on div "Multiple Choice" at bounding box center [331, 305] width 213 height 22
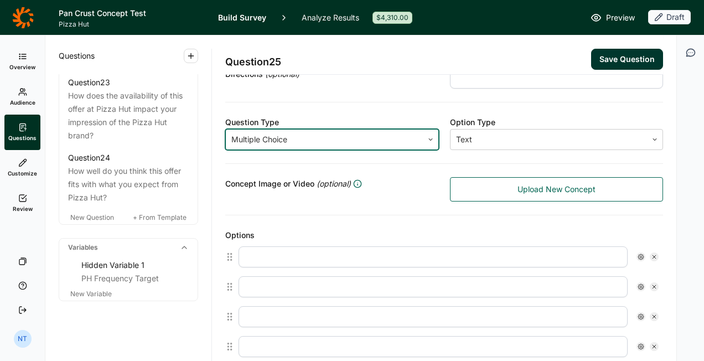
scroll to position [183, 0]
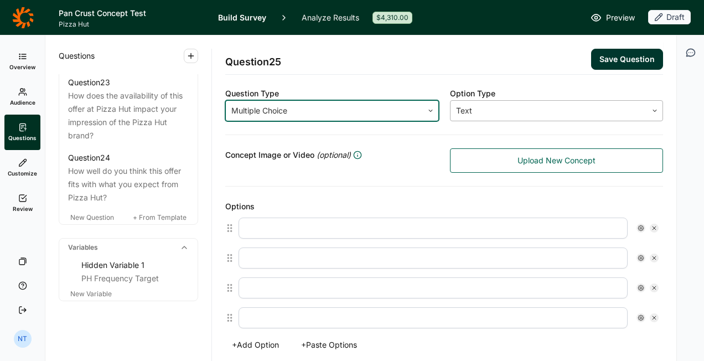
click at [482, 110] on div at bounding box center [549, 110] width 186 height 15
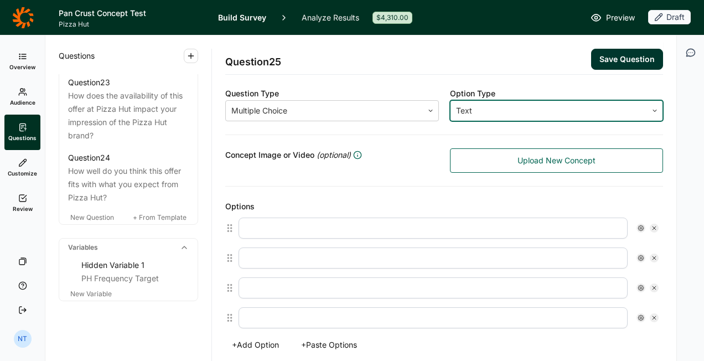
click at [482, 110] on div at bounding box center [549, 110] width 186 height 15
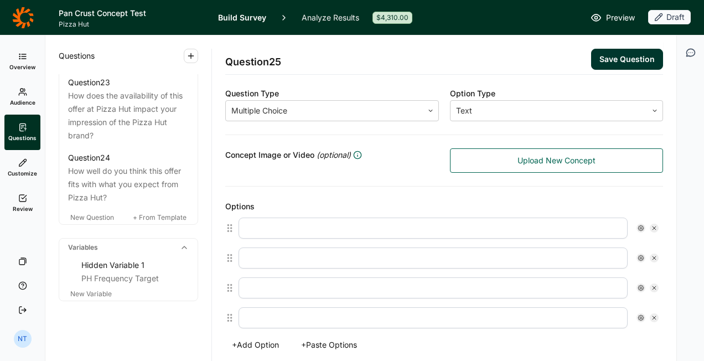
click at [296, 218] on input "text" at bounding box center [432, 227] width 389 height 21
type input "Large"
type input "Medium"
type input "Personal"
type input "None of the above"
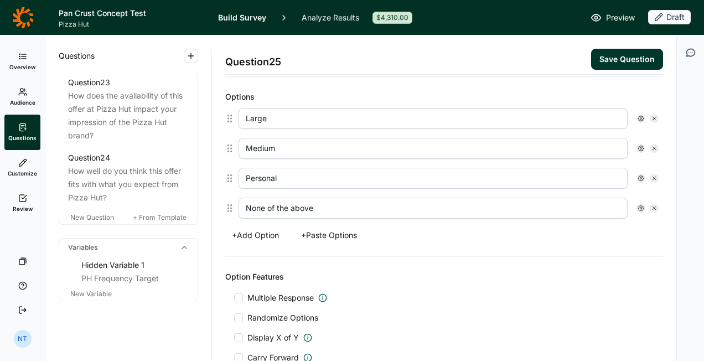
scroll to position [293, 0]
click at [243, 293] on span "Multiple Response" at bounding box center [285, 296] width 84 height 11
click at [234, 296] on input "Multiple Response" at bounding box center [234, 296] width 0 height 0
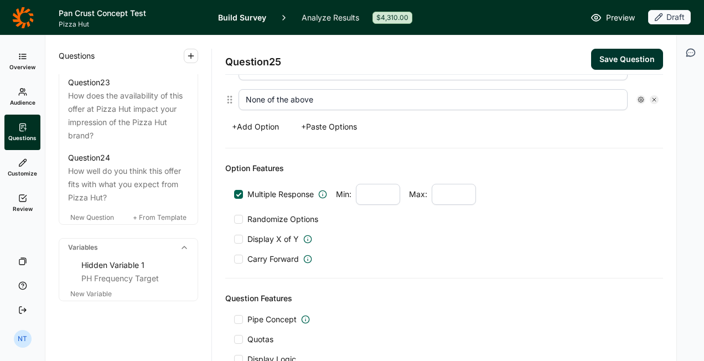
scroll to position [404, 0]
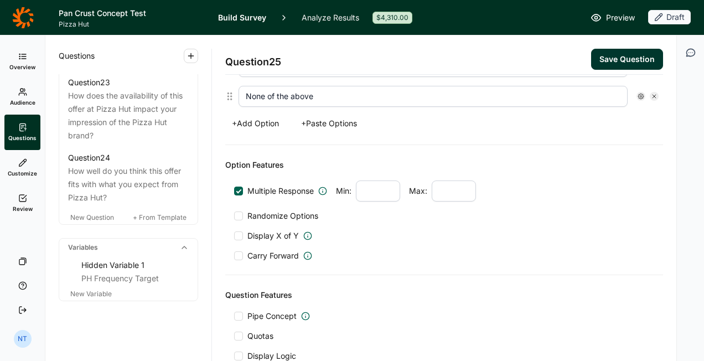
click at [273, 212] on span "Randomize Options" at bounding box center [280, 215] width 75 height 11
click at [234, 216] on input "Randomize Options" at bounding box center [234, 216] width 0 height 0
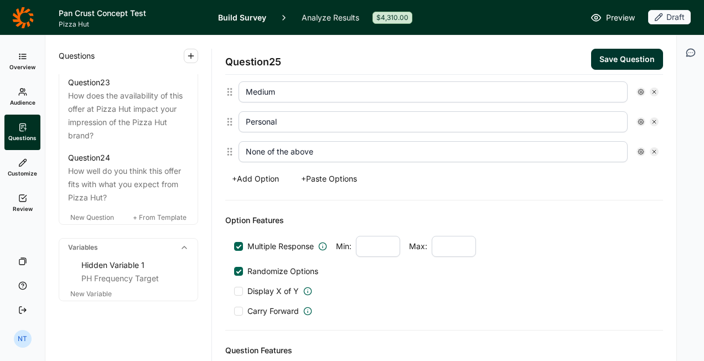
click at [636, 148] on div at bounding box center [647, 151] width 22 height 9
click at [637, 148] on icon at bounding box center [640, 151] width 7 height 7
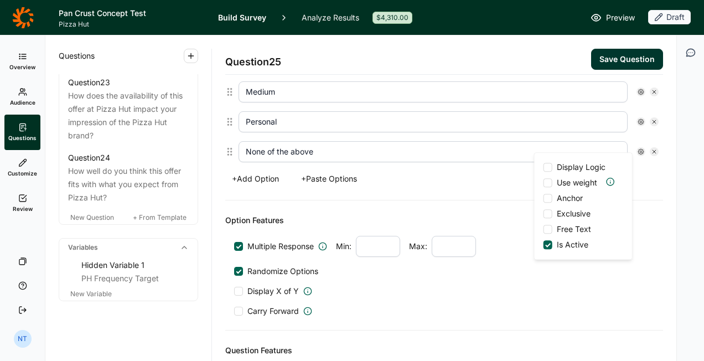
click at [551, 195] on div at bounding box center [547, 198] width 9 height 9
click at [543, 198] on input "Anchor" at bounding box center [543, 198] width 0 height 0
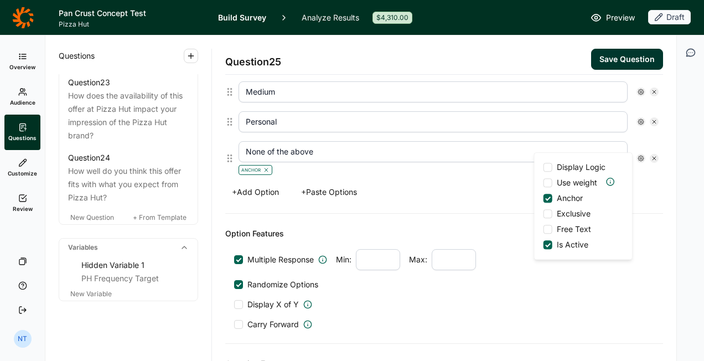
click at [548, 214] on div at bounding box center [547, 213] width 9 height 9
click at [543, 213] on input "Exclusive" at bounding box center [543, 213] width 0 height 0
click at [455, 162] on div "Anchor Exclusive" at bounding box center [432, 168] width 389 height 13
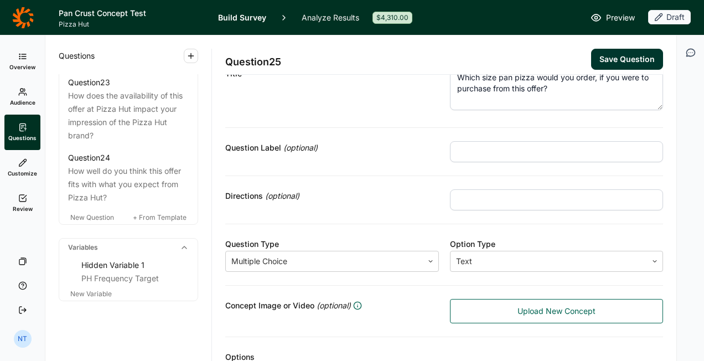
scroll to position [0, 0]
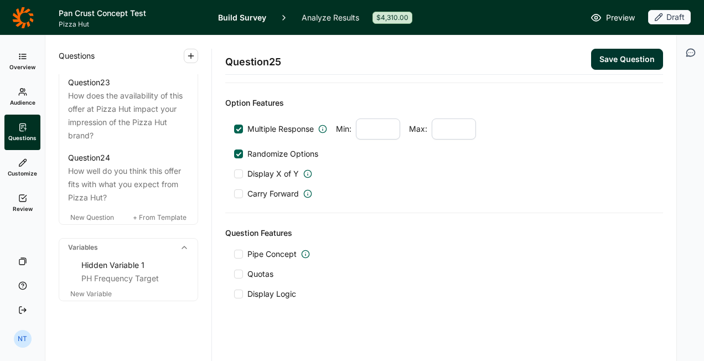
click at [240, 249] on div at bounding box center [238, 253] width 9 height 9
click at [234, 254] on input "Pipe Concept" at bounding box center [234, 254] width 0 height 0
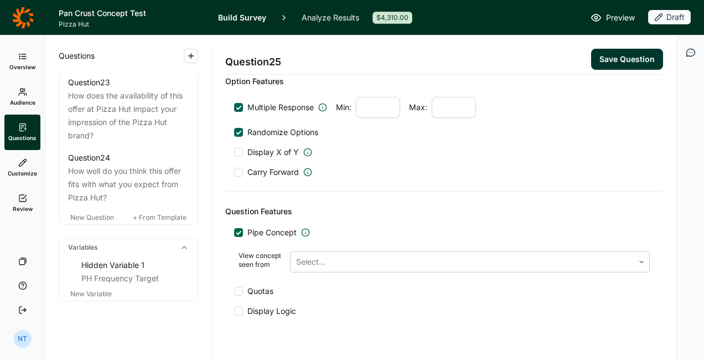
scroll to position [517, 0]
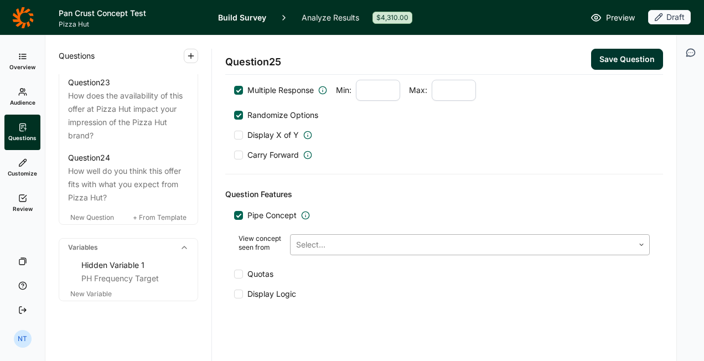
click at [301, 246] on div at bounding box center [462, 244] width 332 height 15
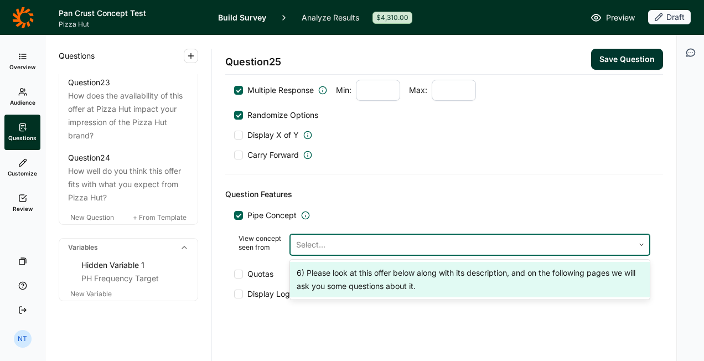
click at [312, 275] on div "6) Please look at this offer below along with its description, and on the follo…" at bounding box center [470, 279] width 360 height 35
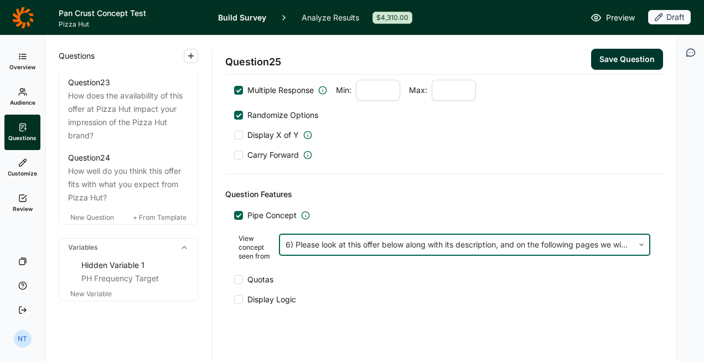
click at [261, 281] on span "Quotas" at bounding box center [260, 279] width 26 height 11
click at [234, 279] on input "Quotas" at bounding box center [234, 279] width 0 height 0
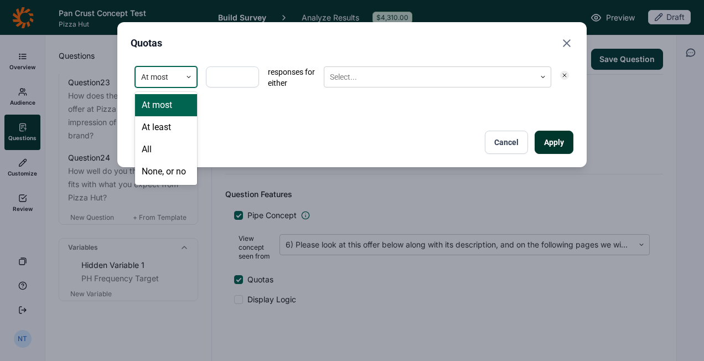
click at [189, 85] on div at bounding box center [188, 77] width 15 height 20
click at [235, 118] on div "4 results available. Use Up and Down to choose options, press Enter to select t…" at bounding box center [352, 108] width 442 height 92
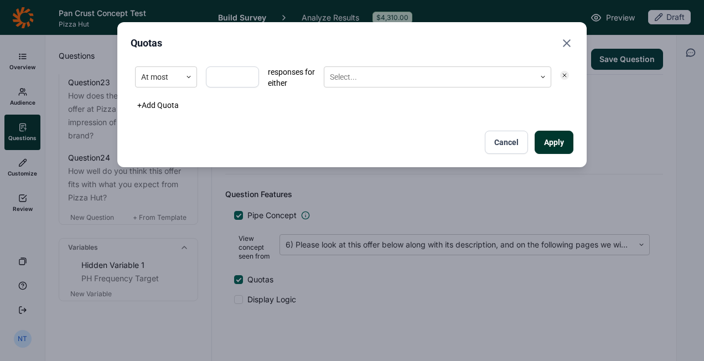
click at [566, 41] on icon "Close" at bounding box center [566, 43] width 13 height 13
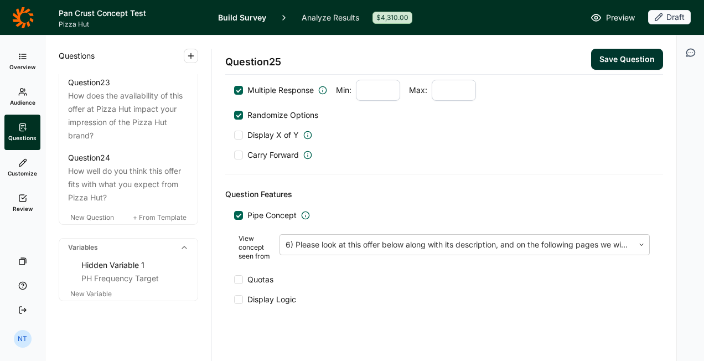
click at [254, 303] on span "Display Logic" at bounding box center [271, 299] width 49 height 11
click at [234, 299] on input "Display Logic" at bounding box center [234, 299] width 0 height 0
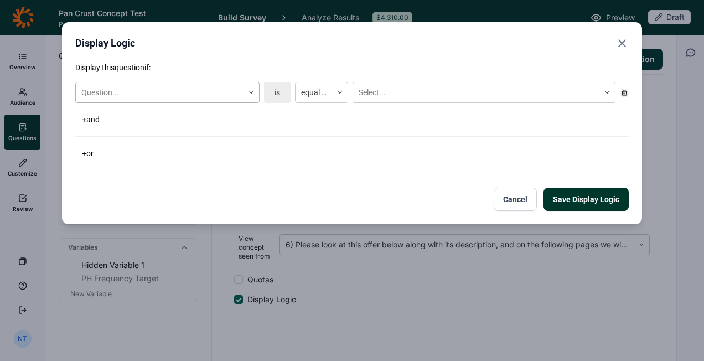
click at [185, 92] on div at bounding box center [159, 93] width 157 height 14
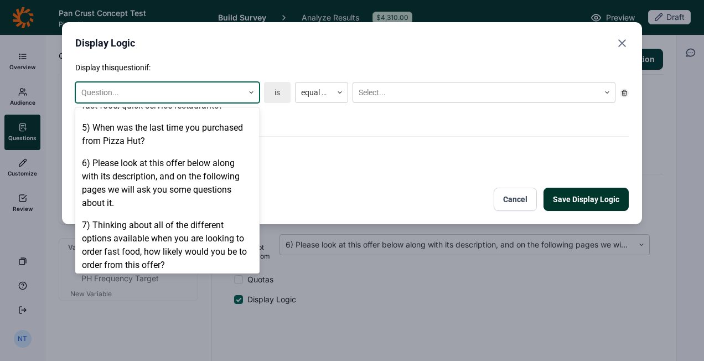
scroll to position [442, 0]
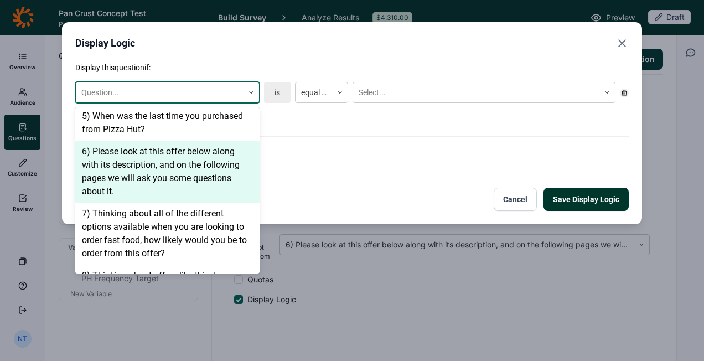
click at [171, 157] on div "6) Please look at this offer below along with its description, and on the follo…" at bounding box center [167, 171] width 184 height 62
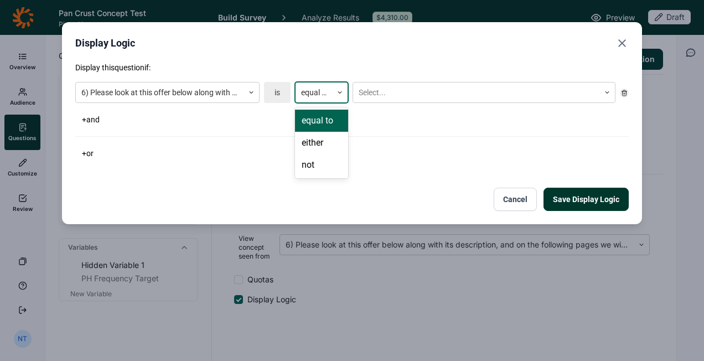
click at [321, 88] on div at bounding box center [313, 93] width 25 height 14
click at [331, 124] on div "equal to" at bounding box center [321, 121] width 53 height 22
click at [377, 95] on div at bounding box center [475, 93] width 235 height 14
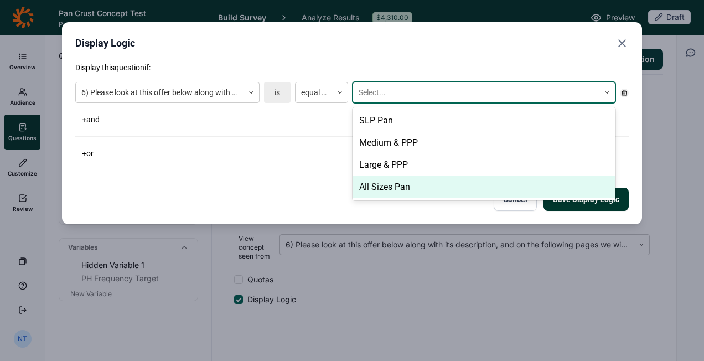
click at [392, 183] on div "All Sizes Pan" at bounding box center [483, 187] width 263 height 22
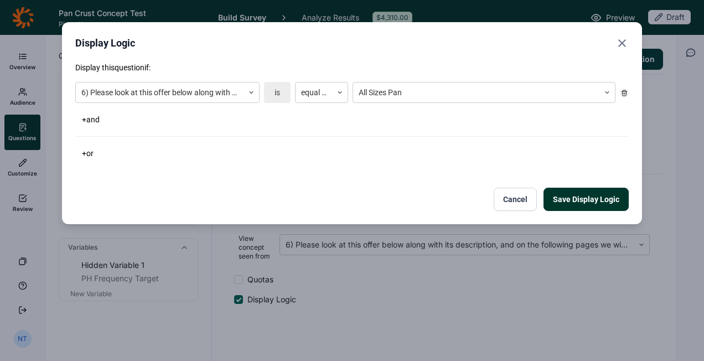
click at [91, 154] on button "+ or" at bounding box center [87, 152] width 25 height 15
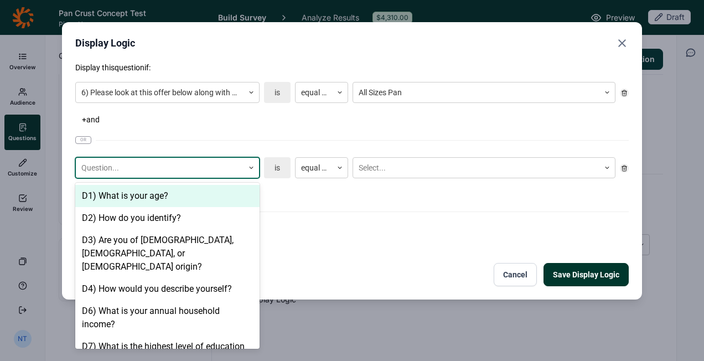
click at [135, 168] on div at bounding box center [159, 168] width 157 height 14
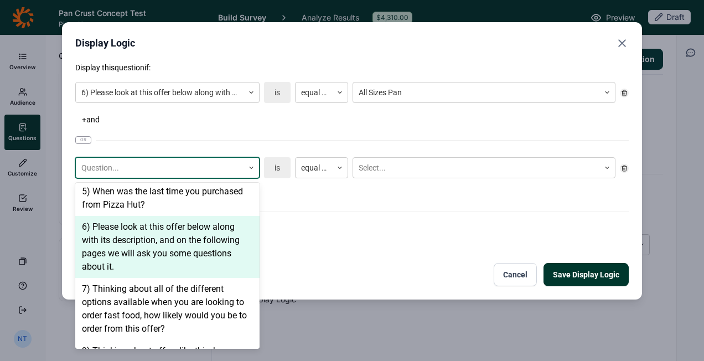
click at [168, 244] on div "6) Please look at this offer below along with its description, and on the follo…" at bounding box center [167, 247] width 184 height 62
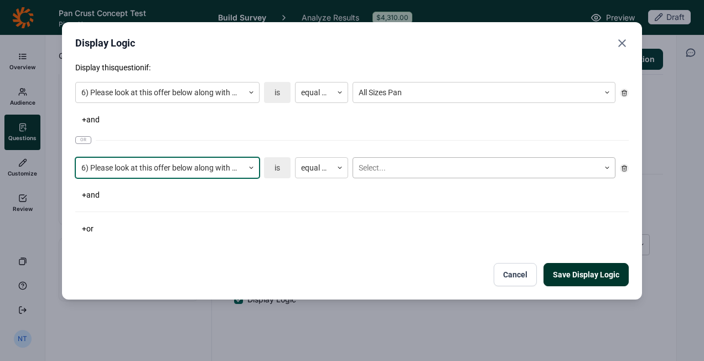
click at [367, 170] on div at bounding box center [475, 168] width 235 height 14
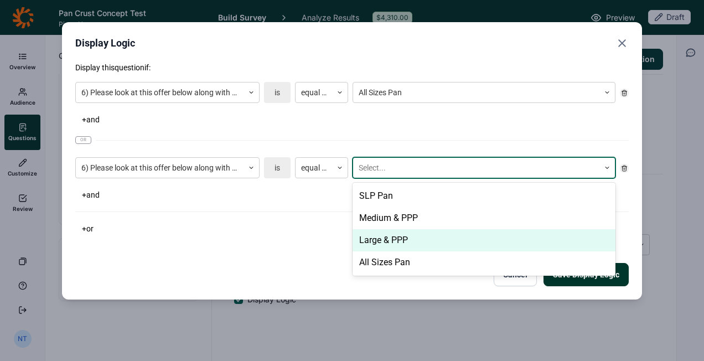
click at [392, 236] on div "Large & PPP" at bounding box center [483, 240] width 263 height 22
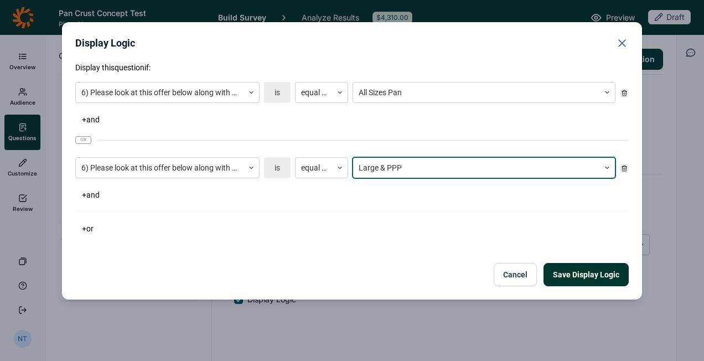
click at [96, 227] on button "+ or" at bounding box center [87, 228] width 25 height 15
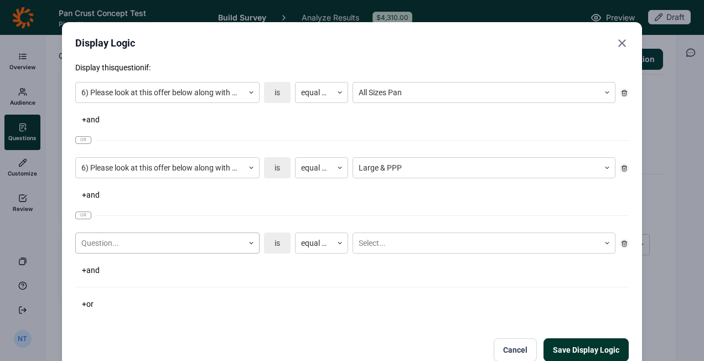
scroll to position [35, 0]
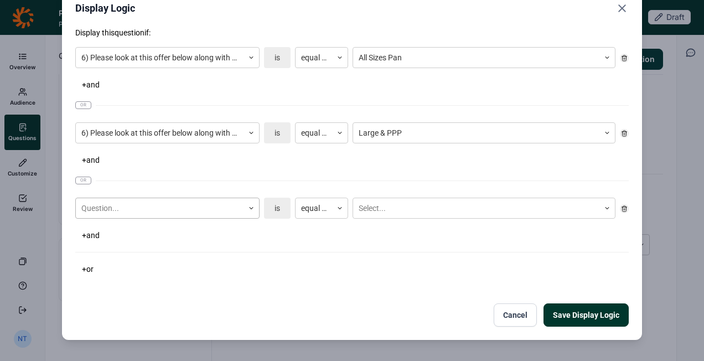
click at [147, 218] on div "Question..." at bounding box center [167, 207] width 184 height 21
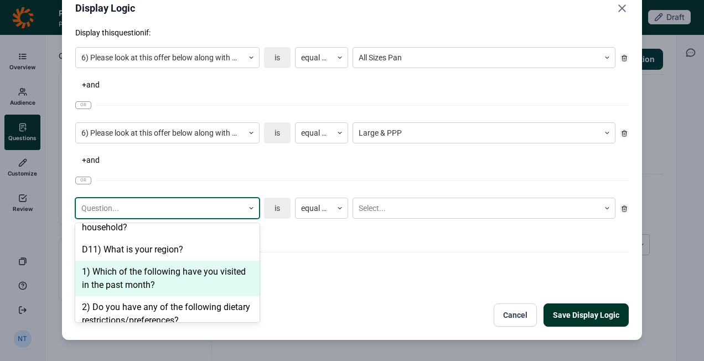
scroll to position [387, 0]
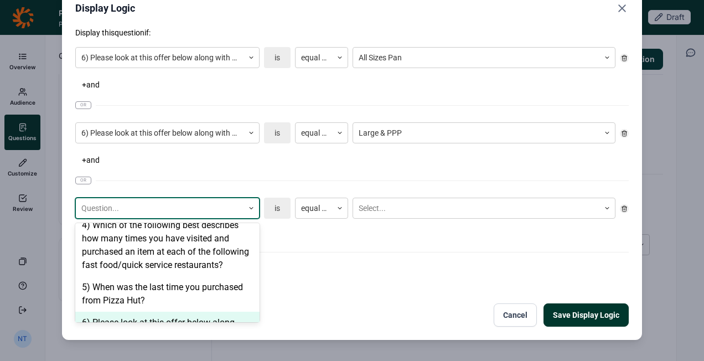
click at [144, 311] on div "6) Please look at this offer below along with its description, and on the follo…" at bounding box center [167, 342] width 184 height 62
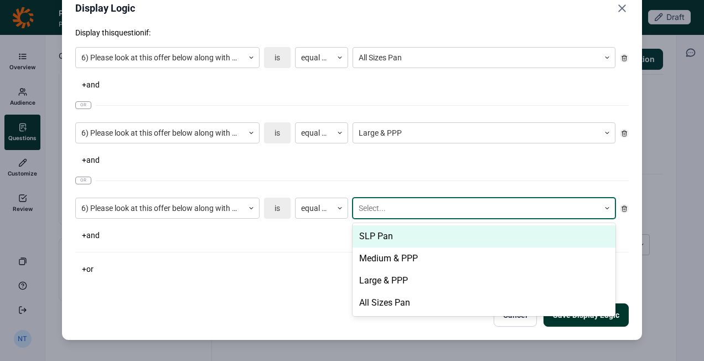
click at [393, 204] on div at bounding box center [475, 208] width 235 height 14
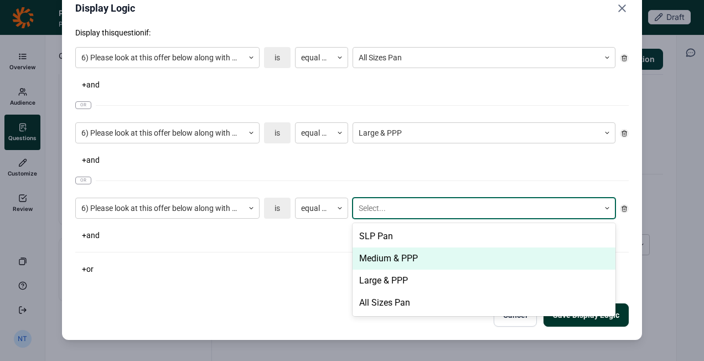
click at [396, 256] on div "Medium & PPP" at bounding box center [483, 258] width 263 height 22
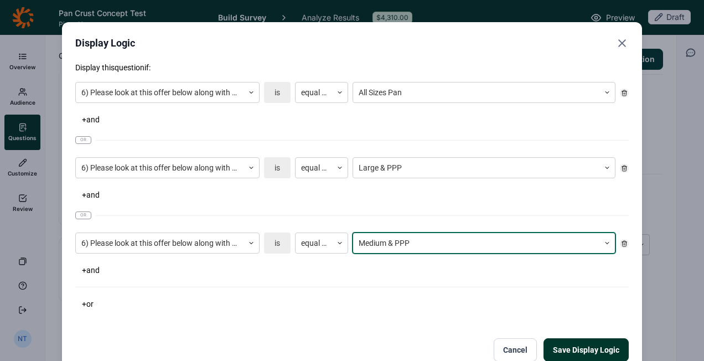
scroll to position [35, 0]
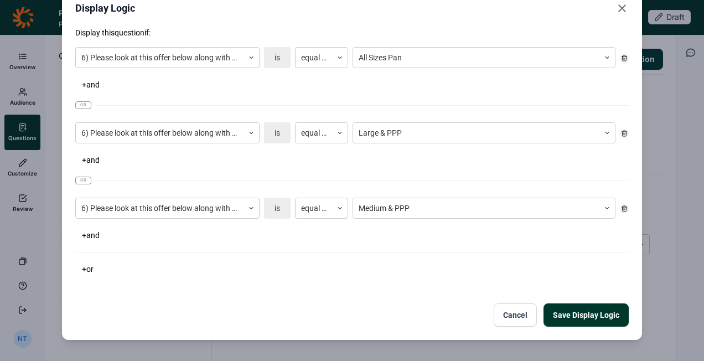
click at [584, 312] on button "Save Display Logic" at bounding box center [585, 314] width 85 height 23
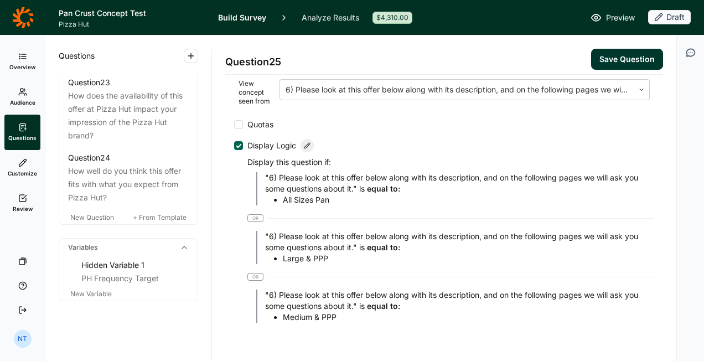
scroll to position [647, 0]
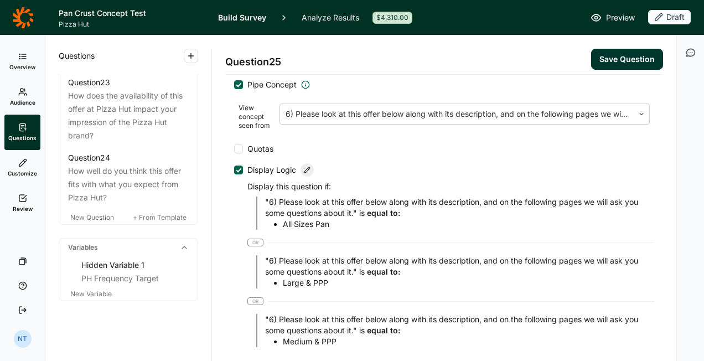
click at [291, 145] on div "Pipe Concept View concept seen from 6) Please look at this offer below along wi…" at bounding box center [444, 213] width 420 height 268
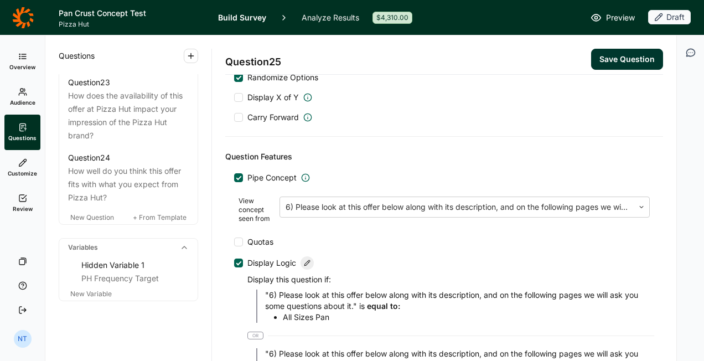
scroll to position [481, 0]
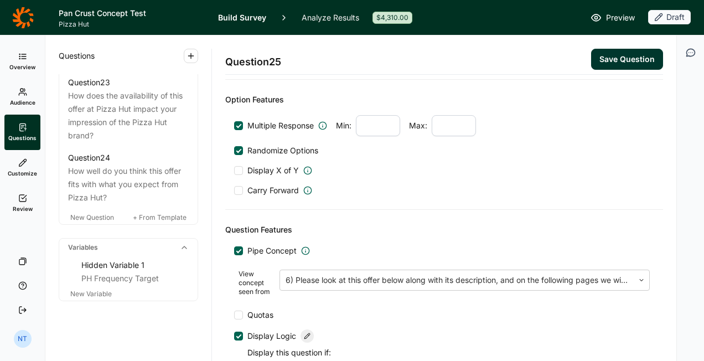
click at [629, 51] on button "Save Question" at bounding box center [627, 59] width 72 height 21
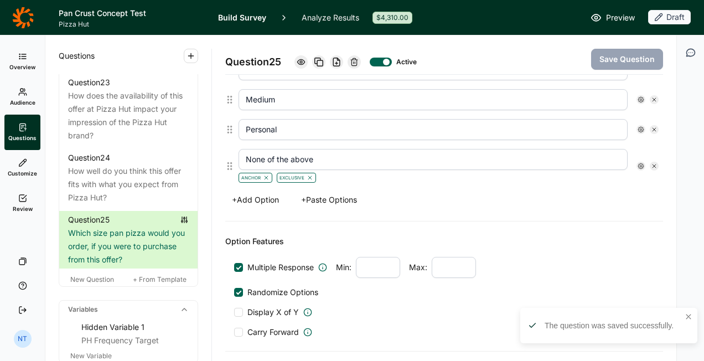
scroll to position [284, 0]
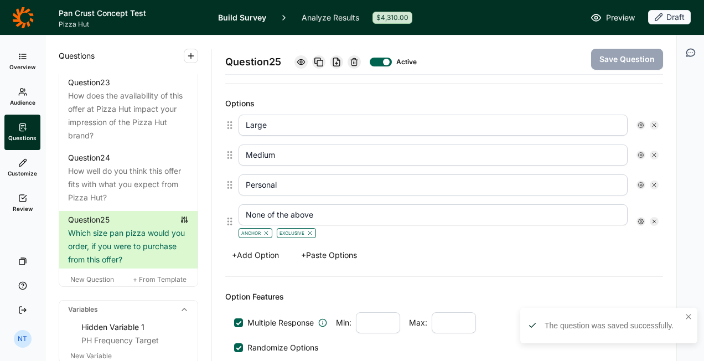
click at [637, 122] on icon at bounding box center [640, 125] width 7 height 7
click at [597, 139] on span "Display Logic" at bounding box center [581, 141] width 49 height 11
click at [544, 142] on input "Display Logic" at bounding box center [544, 142] width 0 height 0
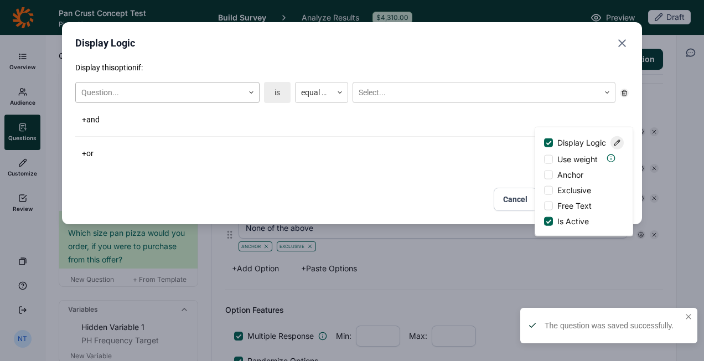
click at [179, 90] on div at bounding box center [159, 93] width 157 height 14
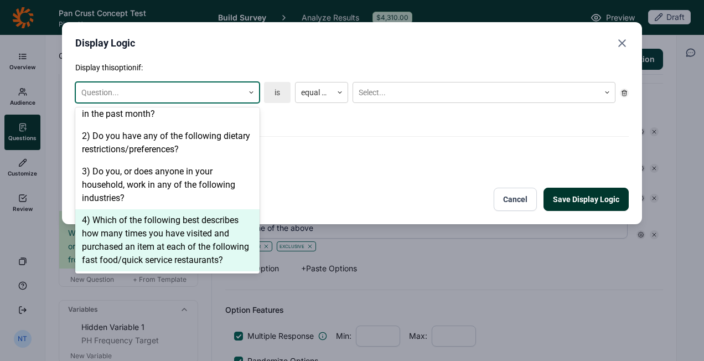
scroll to position [387, 0]
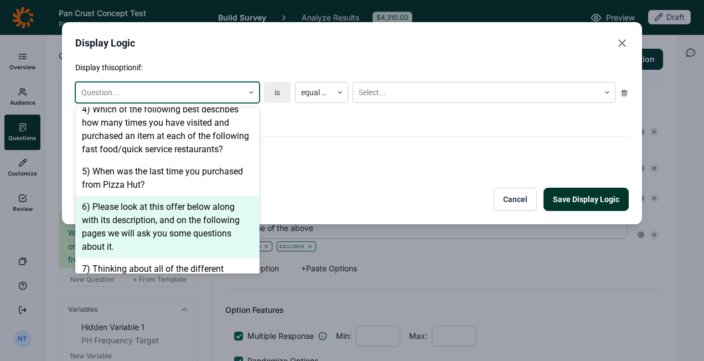
click at [143, 230] on div "6) Please look at this offer below along with its description, and on the follo…" at bounding box center [167, 227] width 184 height 62
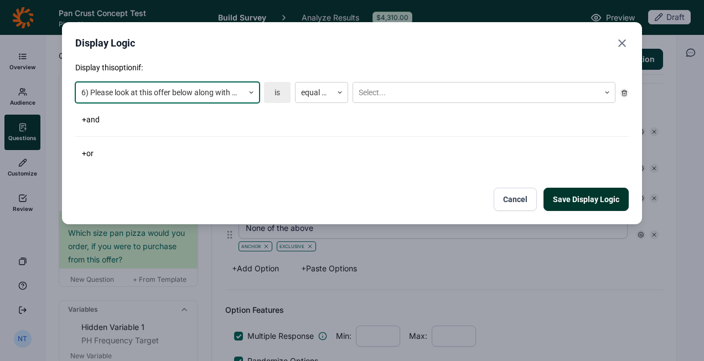
click at [325, 80] on div "option 6) Please look at this offer below along with its description, and on th…" at bounding box center [351, 92] width 553 height 30
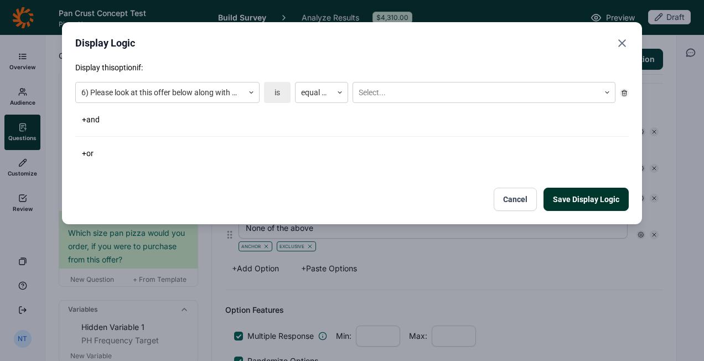
click at [351, 92] on div "6) Please look at this offer below along with its description, and on the follo…" at bounding box center [351, 92] width 553 height 30
click at [341, 93] on icon at bounding box center [339, 92] width 7 height 7
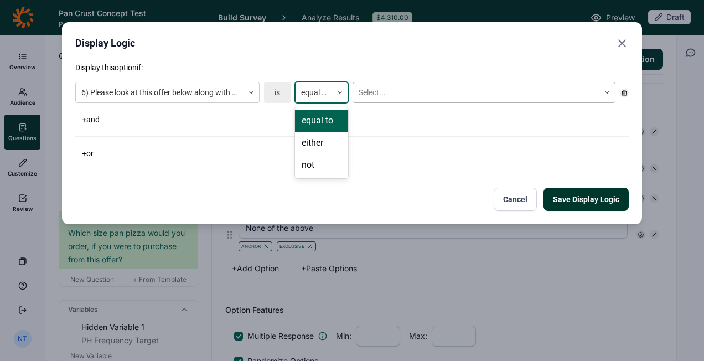
click at [377, 91] on div at bounding box center [475, 93] width 235 height 14
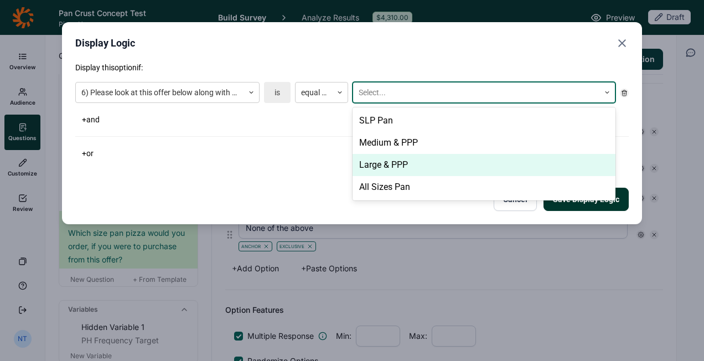
click at [407, 162] on div "Large & PPP" at bounding box center [483, 165] width 263 height 22
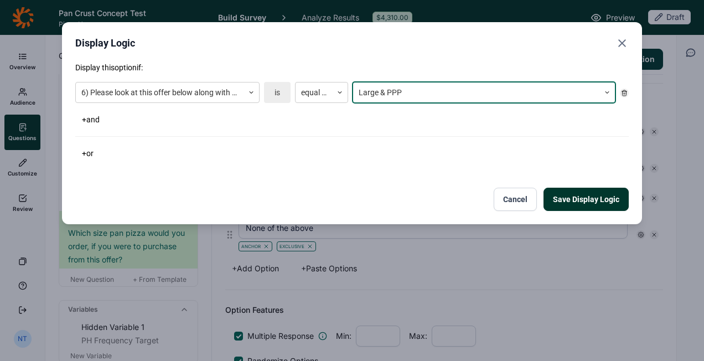
click at [89, 156] on button "+ or" at bounding box center [87, 152] width 25 height 15
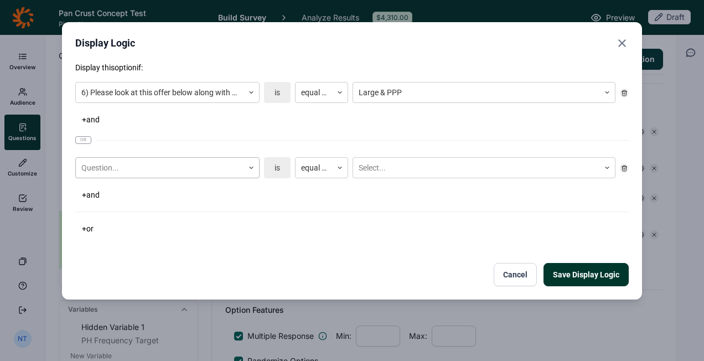
click at [110, 168] on div at bounding box center [159, 168] width 157 height 14
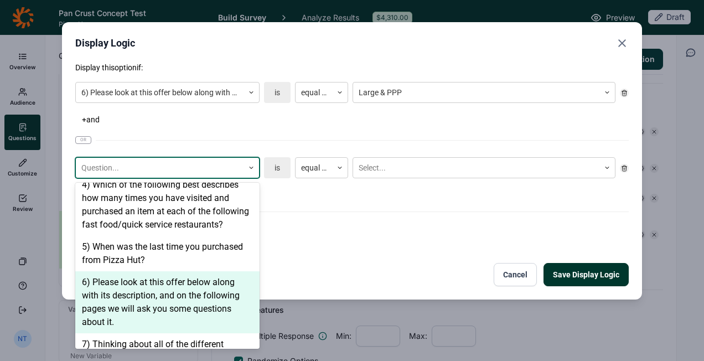
click at [155, 292] on div "6) Please look at this offer below along with its description, and on the follo…" at bounding box center [167, 302] width 184 height 62
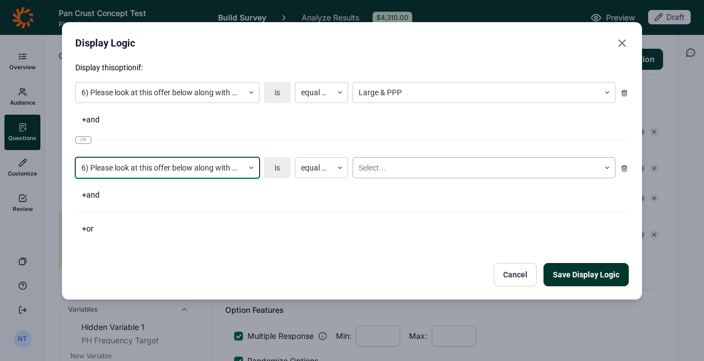
click at [400, 159] on div "Select..." at bounding box center [476, 168] width 246 height 18
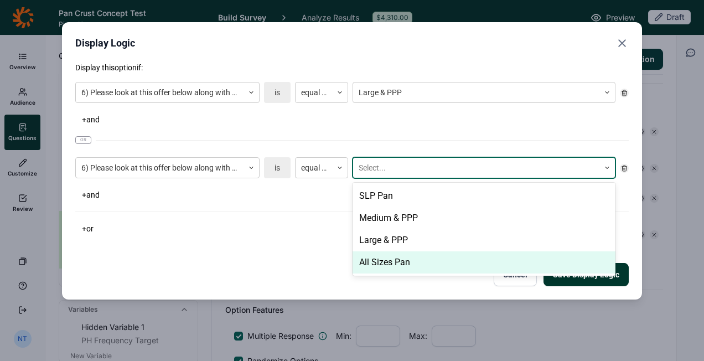
click at [402, 261] on div "All Sizes Pan" at bounding box center [483, 262] width 263 height 22
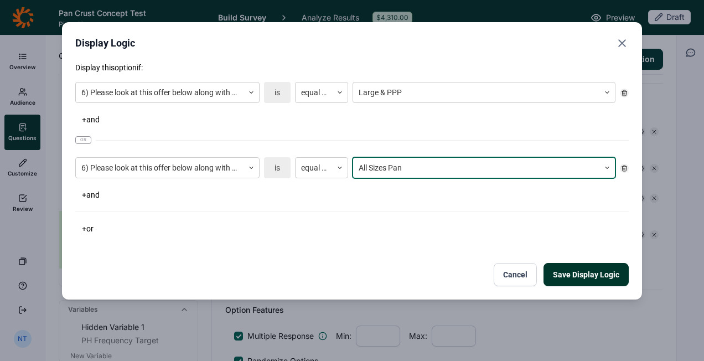
click at [574, 275] on button "Save Display Logic" at bounding box center [585, 274] width 85 height 23
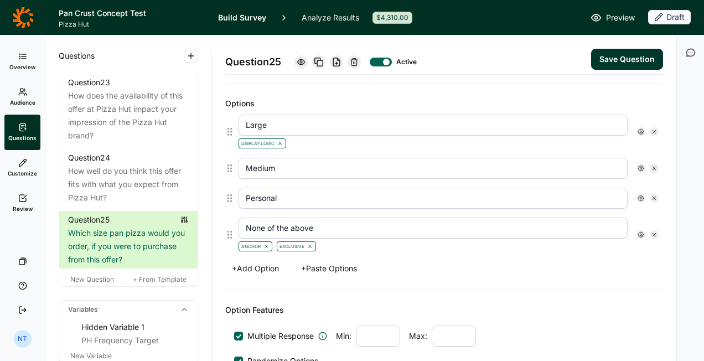
click at [637, 165] on icon at bounding box center [640, 168] width 7 height 7
click at [579, 183] on span "Display Logic" at bounding box center [581, 184] width 49 height 11
click at [544, 184] on input "Display Logic" at bounding box center [544, 184] width 0 height 0
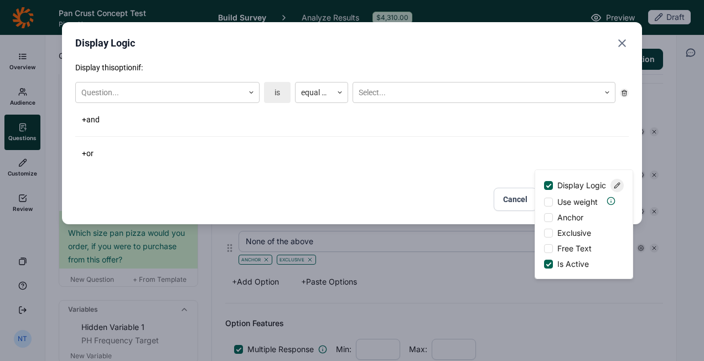
click at [176, 69] on p "Display this option if:" at bounding box center [351, 67] width 553 height 11
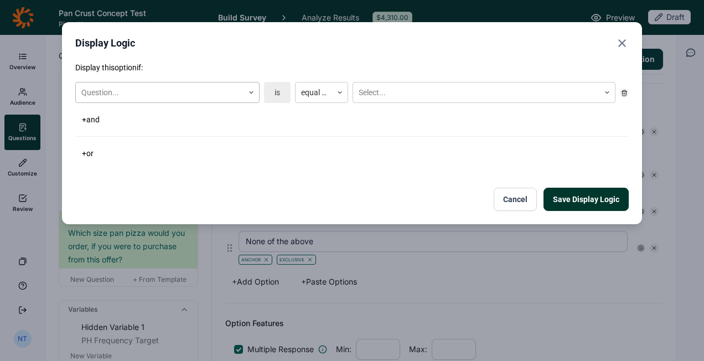
click at [156, 86] on div at bounding box center [159, 93] width 157 height 14
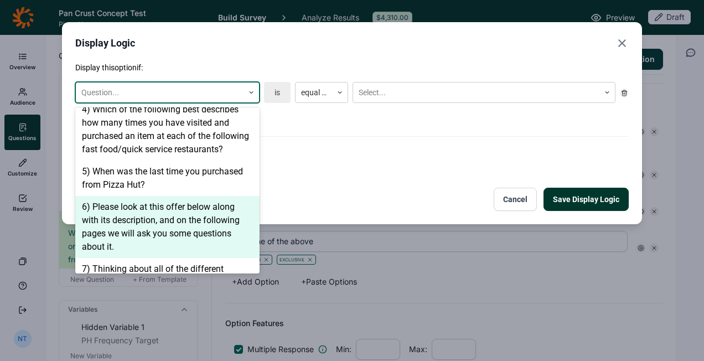
click at [162, 200] on div "6) Please look at this offer below along with its description, and on the follo…" at bounding box center [167, 227] width 184 height 62
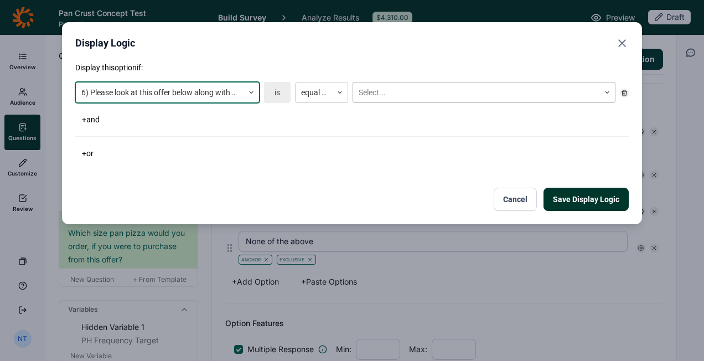
click at [381, 96] on div at bounding box center [475, 93] width 235 height 14
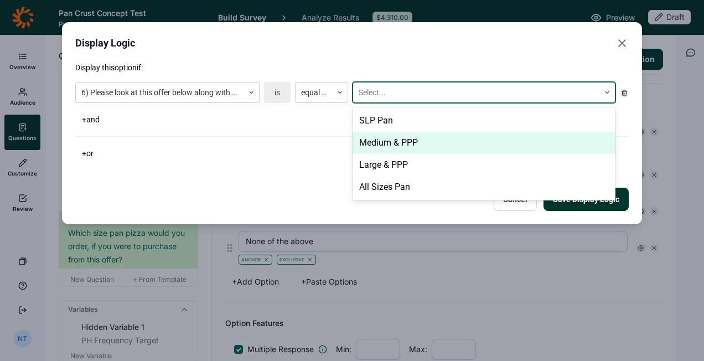
click at [390, 145] on div "Medium & PPP" at bounding box center [483, 143] width 263 height 22
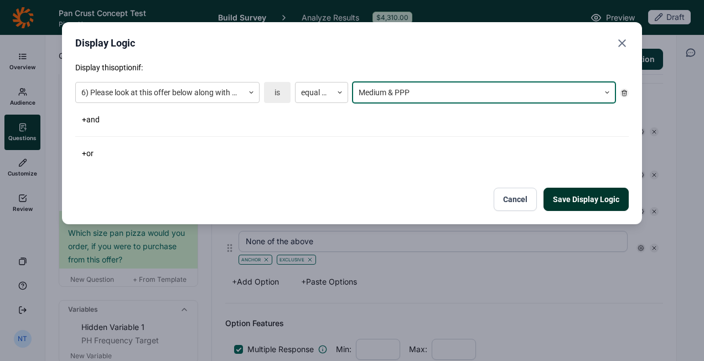
click at [100, 152] on button "+ or" at bounding box center [87, 152] width 25 height 15
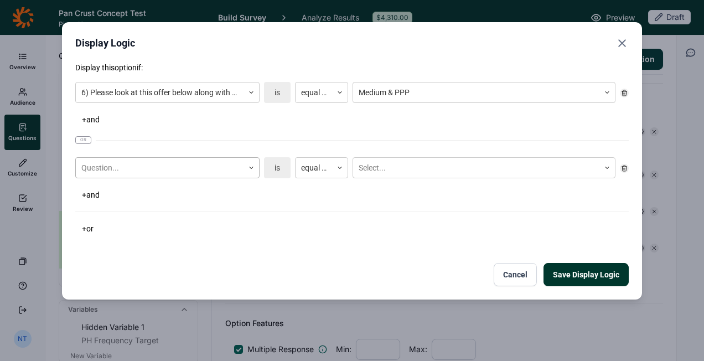
click at [95, 166] on div at bounding box center [159, 168] width 157 height 14
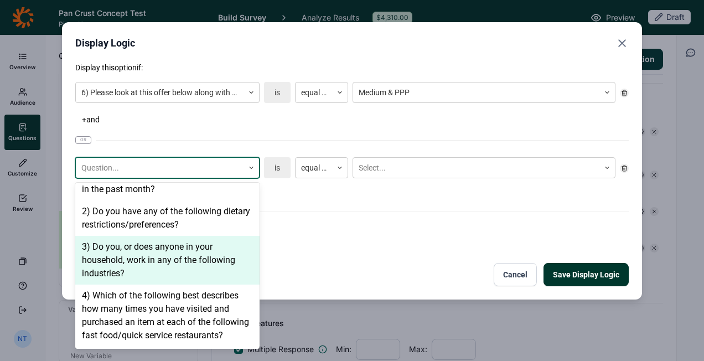
scroll to position [498, 0]
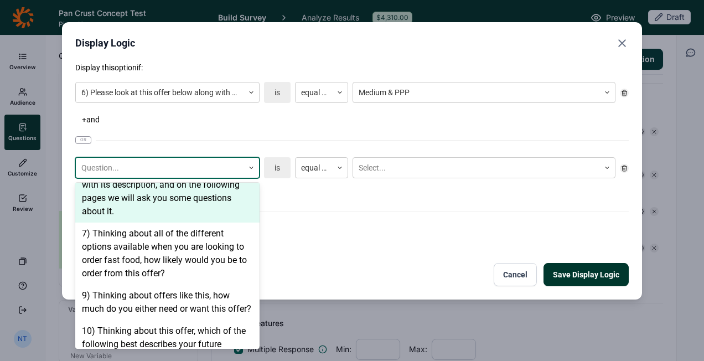
click at [159, 205] on div "6) Please look at this offer below along with its description, and on the follo…" at bounding box center [167, 191] width 184 height 62
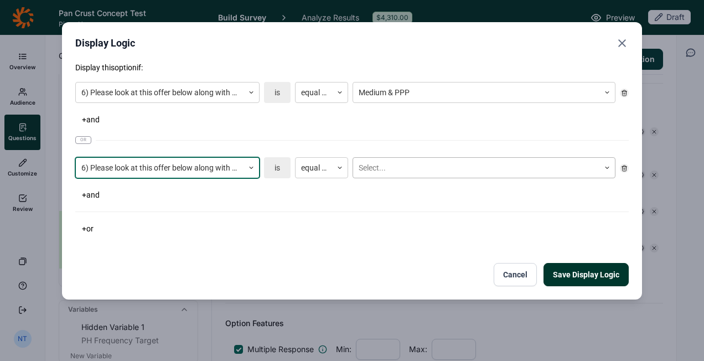
click at [413, 163] on div at bounding box center [475, 168] width 235 height 14
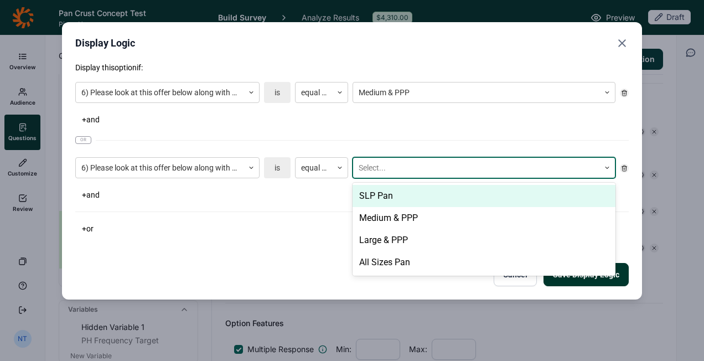
click at [400, 199] on div "SLP Pan" at bounding box center [483, 196] width 263 height 22
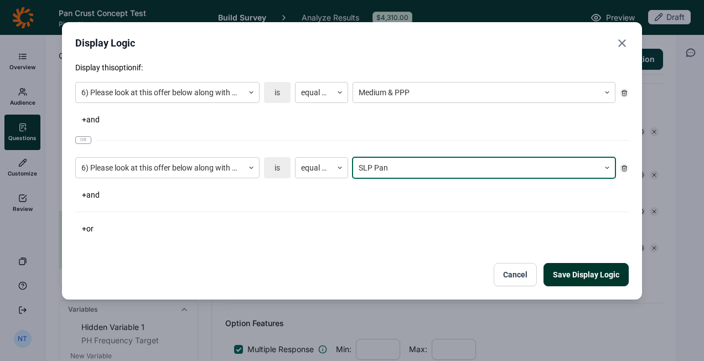
click at [444, 178] on div "6) Please look at this offer below along with its description, and on the follo…" at bounding box center [351, 168] width 553 height 30
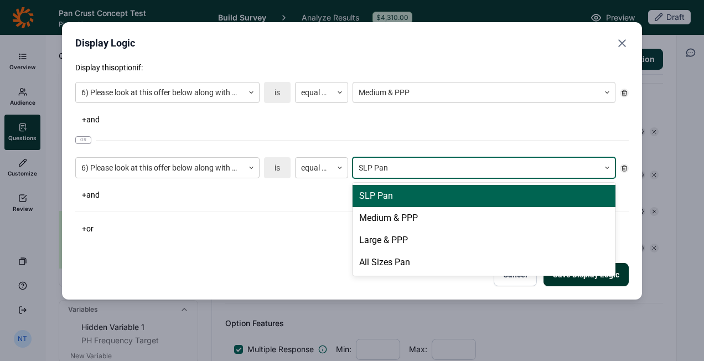
click at [428, 161] on div at bounding box center [475, 168] width 235 height 14
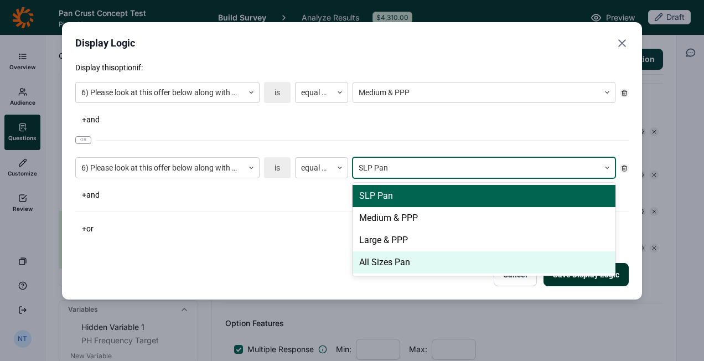
click at [401, 257] on div "All Sizes Pan" at bounding box center [483, 262] width 263 height 22
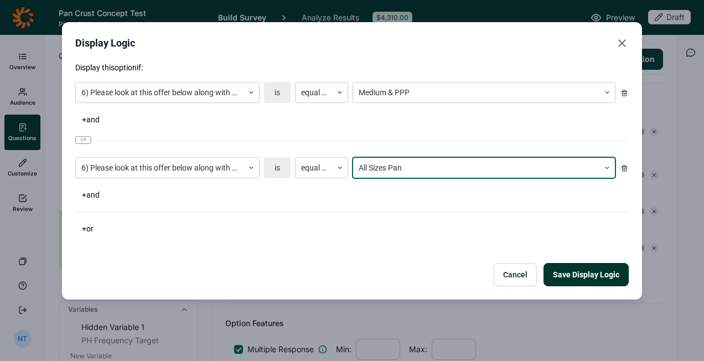
click at [565, 265] on button "Save Display Logic" at bounding box center [585, 274] width 85 height 23
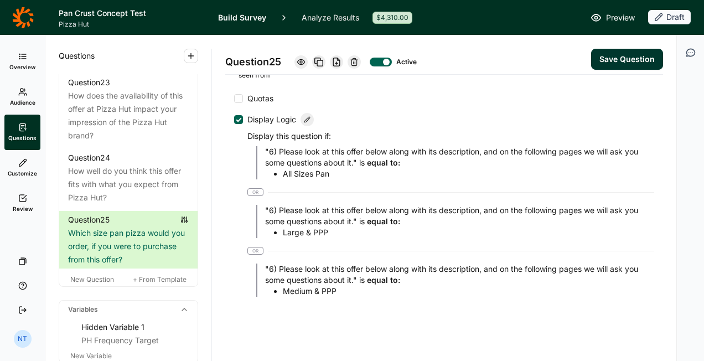
scroll to position [727, 0]
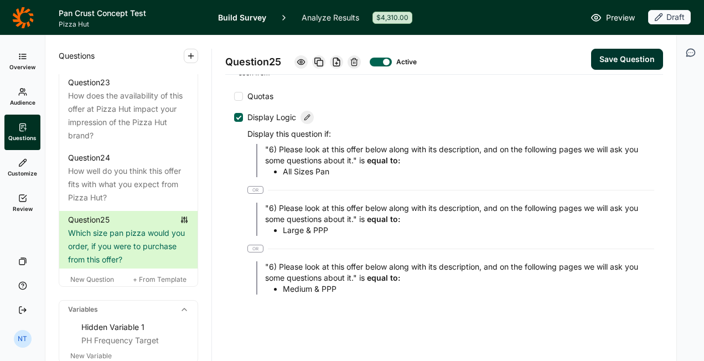
click at [641, 51] on button "Save Question" at bounding box center [627, 59] width 72 height 21
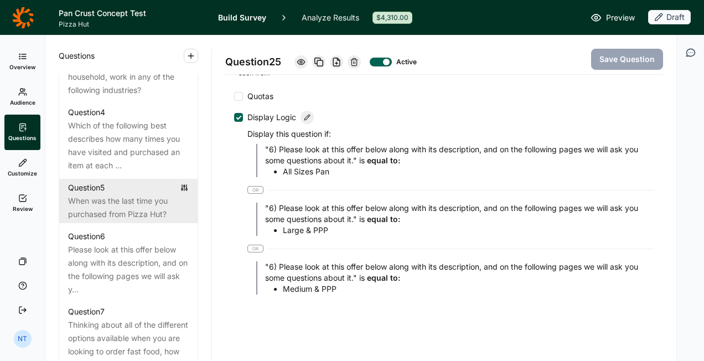
scroll to position [719, 0]
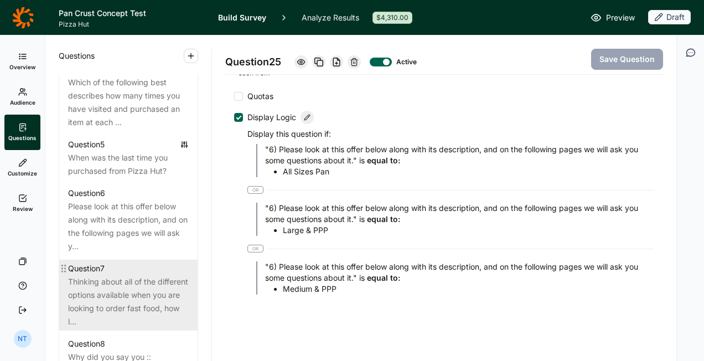
click at [128, 275] on div "Question 7" at bounding box center [128, 268] width 121 height 13
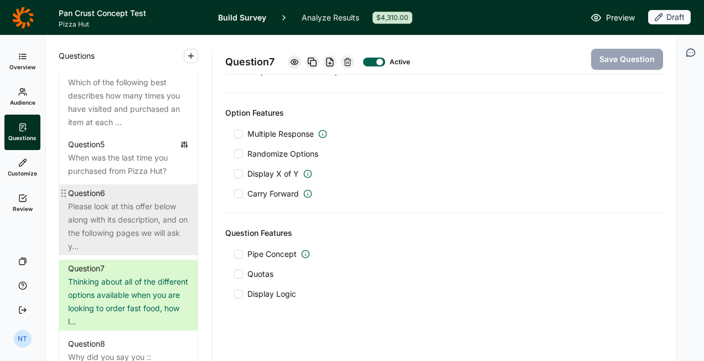
click at [133, 236] on div "Please look at this offer below along with its description, and on the followin…" at bounding box center [128, 226] width 121 height 53
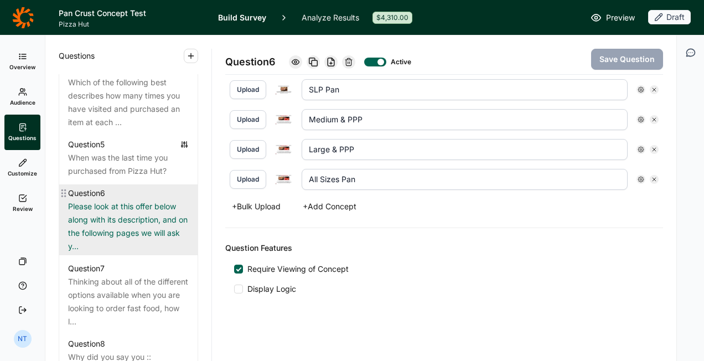
scroll to position [347, 0]
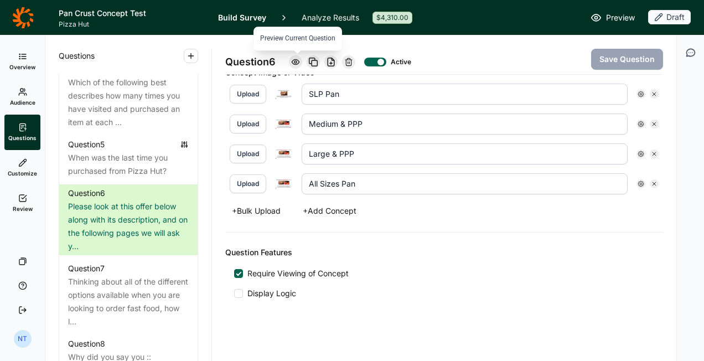
click at [300, 62] on icon at bounding box center [295, 62] width 9 height 9
click at [294, 62] on icon at bounding box center [295, 62] width 9 height 9
click at [294, 56] on div at bounding box center [295, 61] width 13 height 13
click at [295, 65] on icon at bounding box center [295, 62] width 9 height 9
click at [294, 58] on icon at bounding box center [295, 62] width 9 height 9
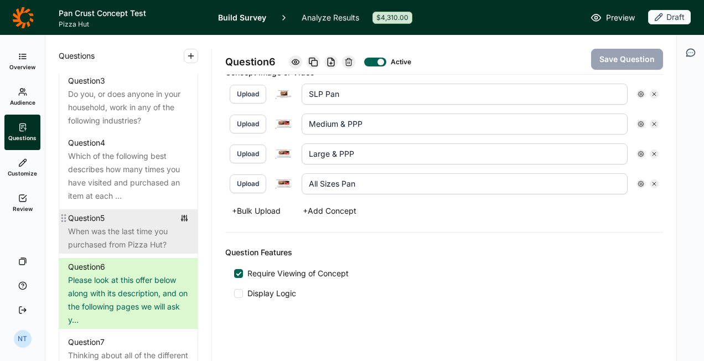
scroll to position [553, 0]
